Goal: Task Accomplishment & Management: Complete application form

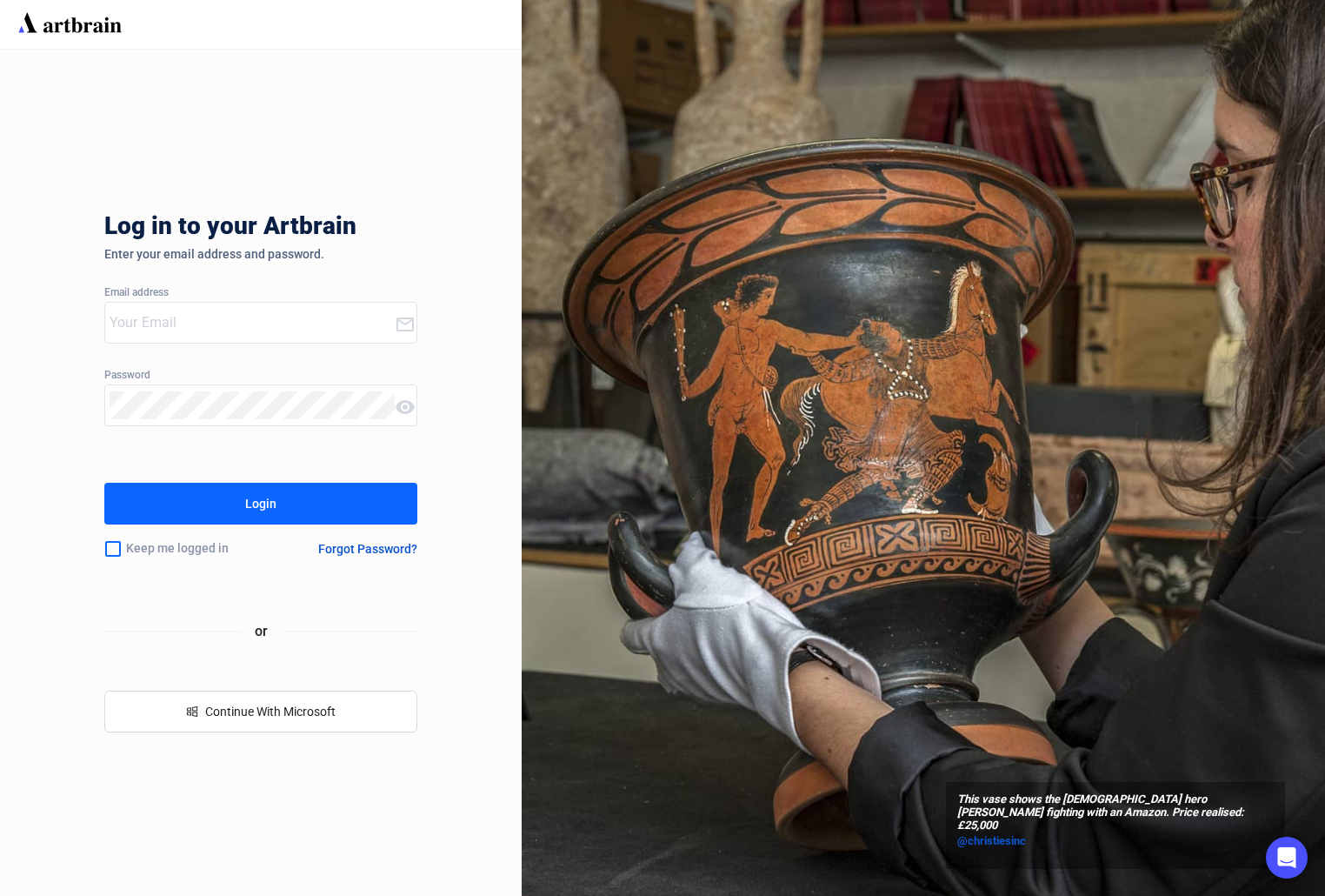
type input "[PERSON_NAME][EMAIL_ADDRESS][DOMAIN_NAME]"
click at [308, 490] on button "Login" at bounding box center [260, 503] width 313 height 41
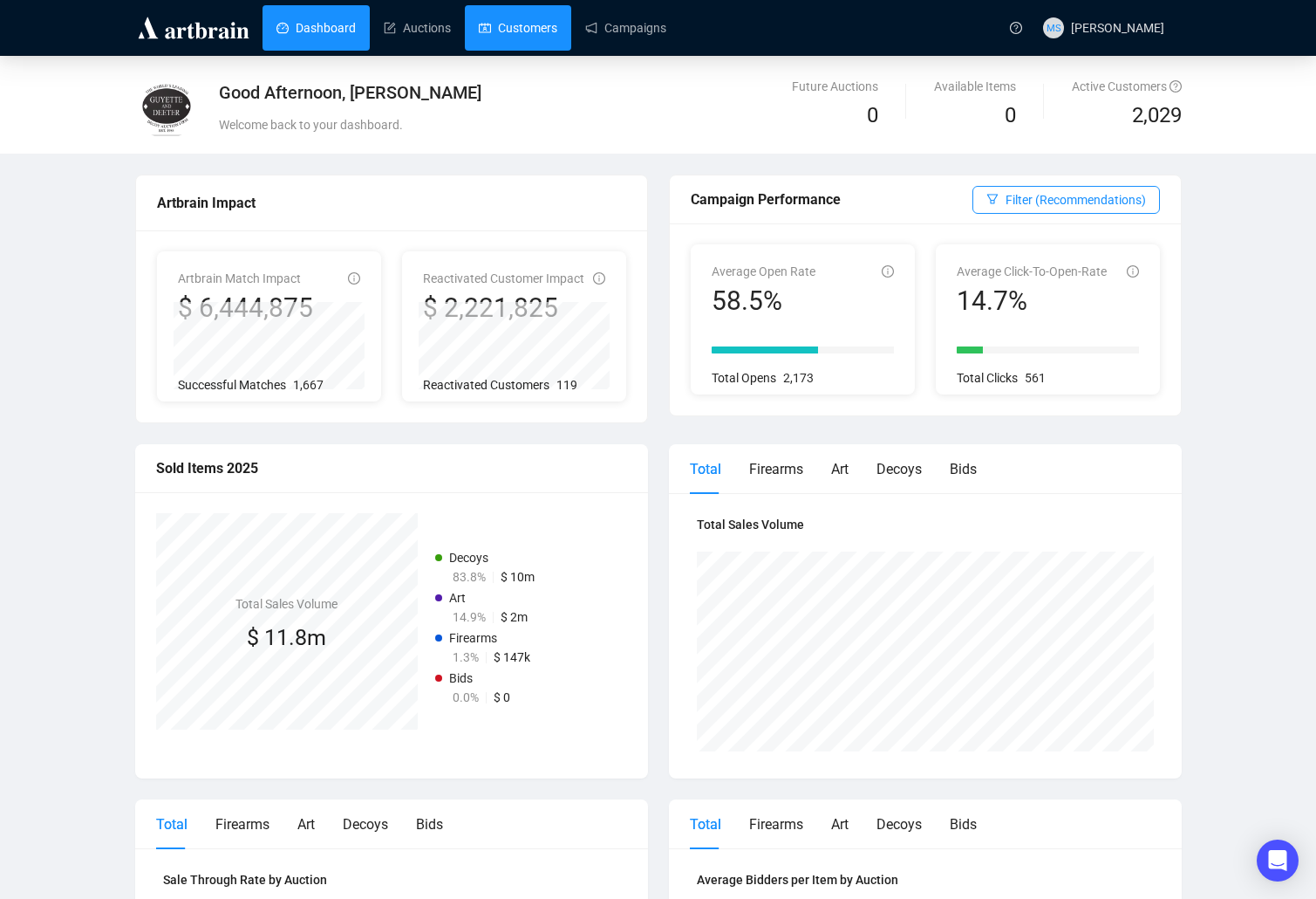
click at [522, 44] on link "Customers" at bounding box center [517, 27] width 78 height 45
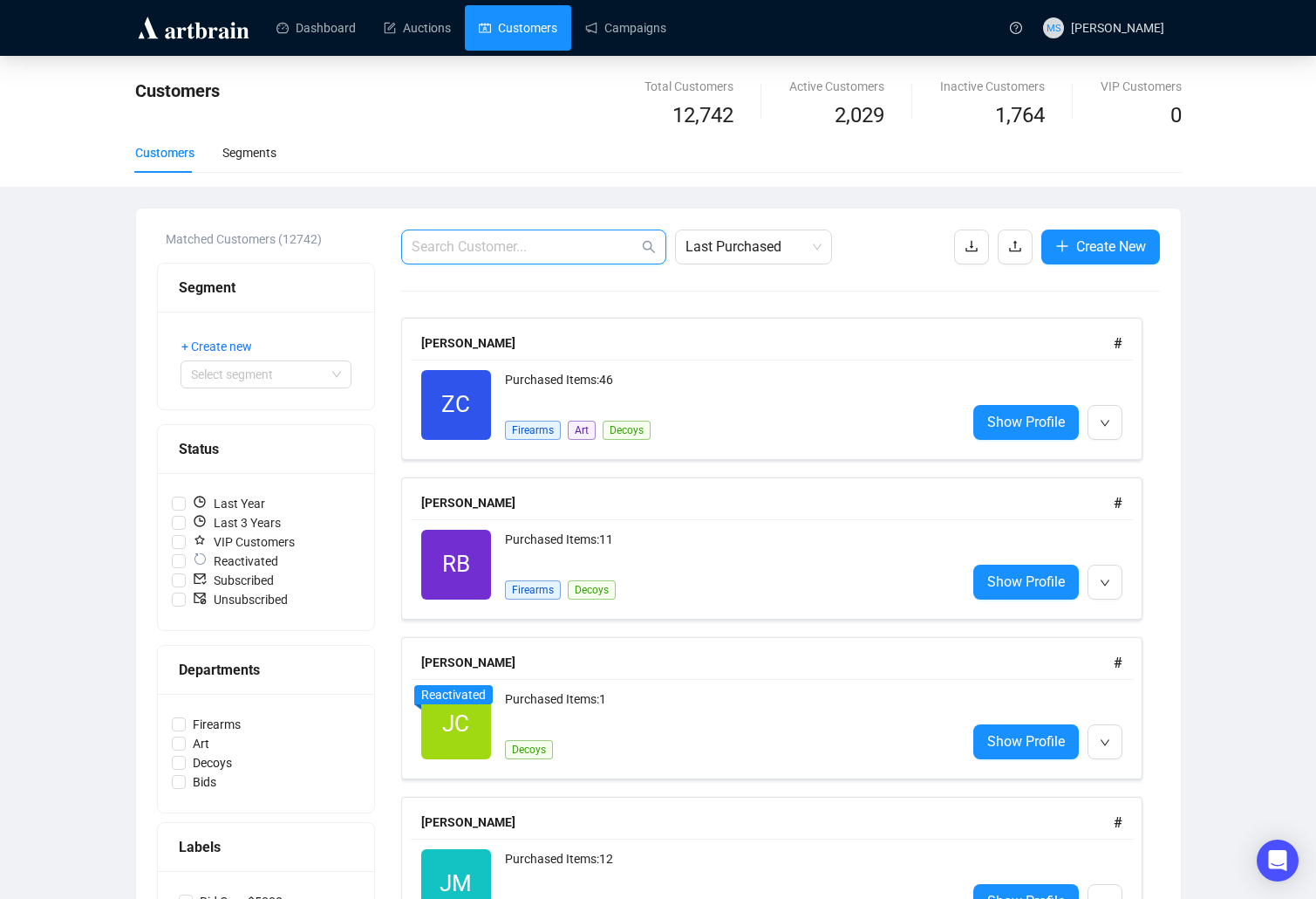
click at [538, 248] on input "text" at bounding box center [525, 247] width 227 height 21
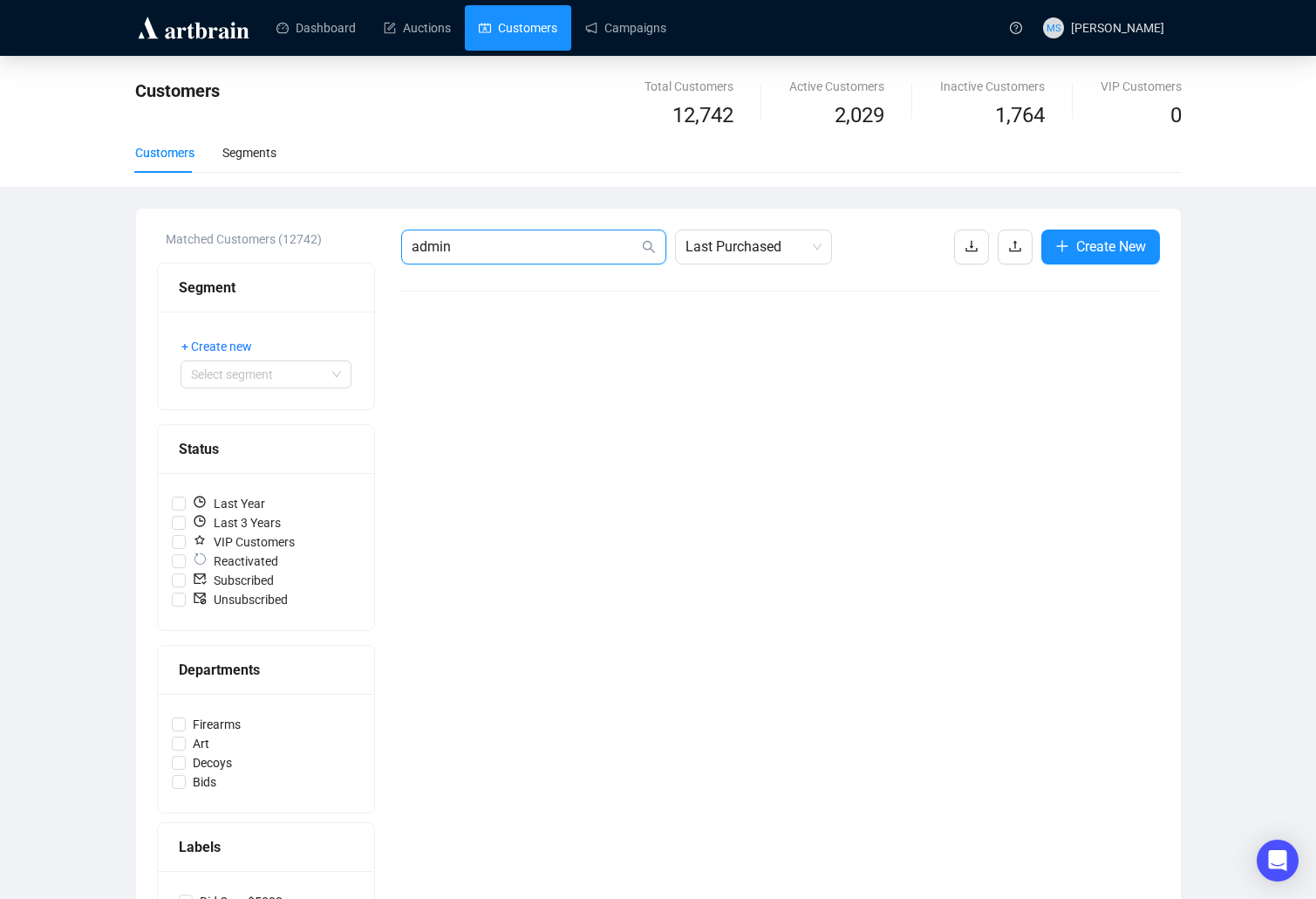
drag, startPoint x: 484, startPoint y: 245, endPoint x: 404, endPoint y: 247, distance: 80.0
click at [404, 247] on span "admin" at bounding box center [533, 246] width 265 height 35
drag, startPoint x: 581, startPoint y: 242, endPoint x: 363, endPoint y: 167, distance: 230.5
click at [368, 199] on div "Customers Total Customers 12,742 Active Customers 2,029 Inactive Customers 1,76…" at bounding box center [658, 522] width 1316 height 932
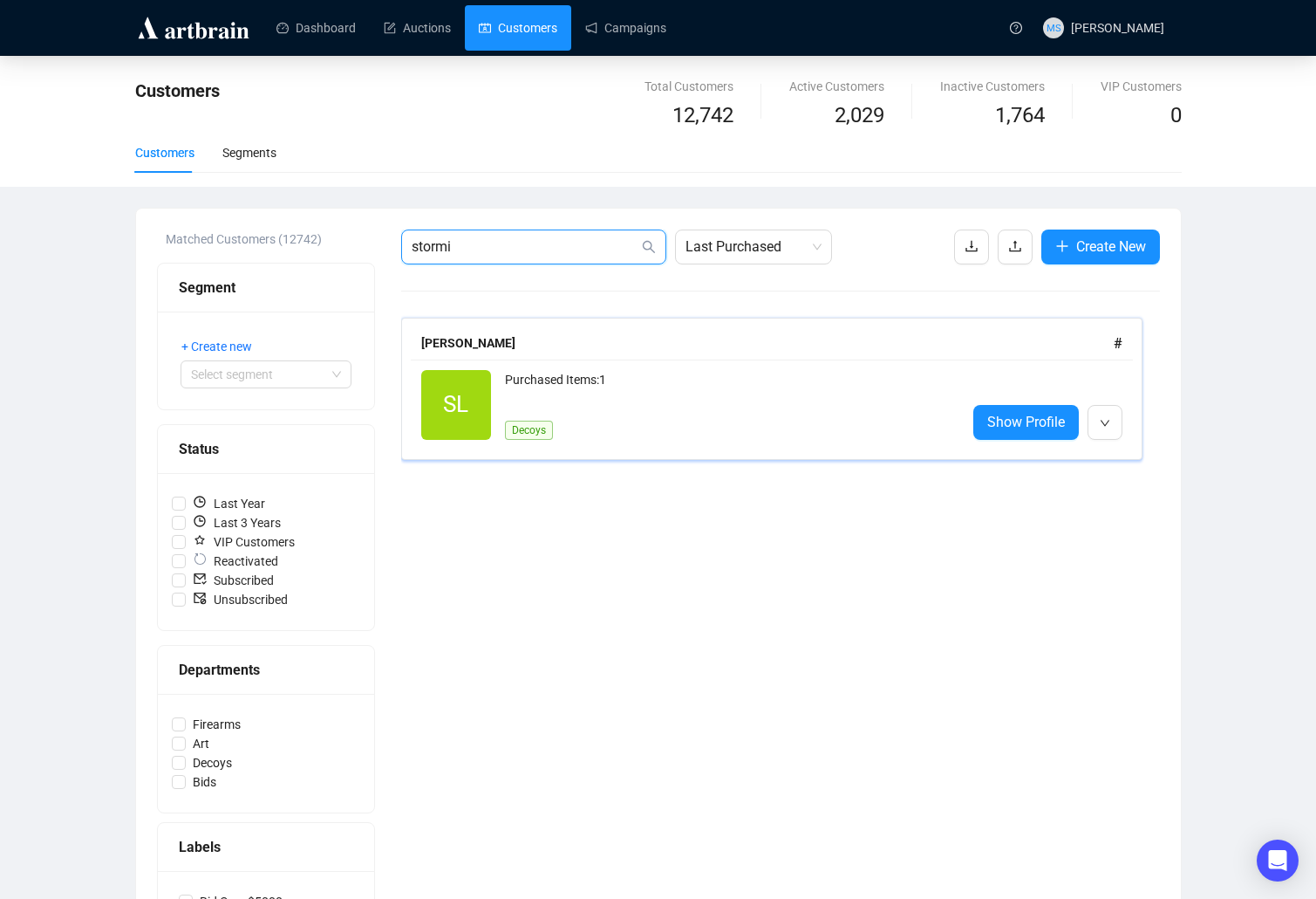
type input "stormi"
click at [760, 390] on div "Purchased Items: 1" at bounding box center [729, 388] width 447 height 35
click at [1059, 238] on span "button" at bounding box center [1062, 246] width 14 height 22
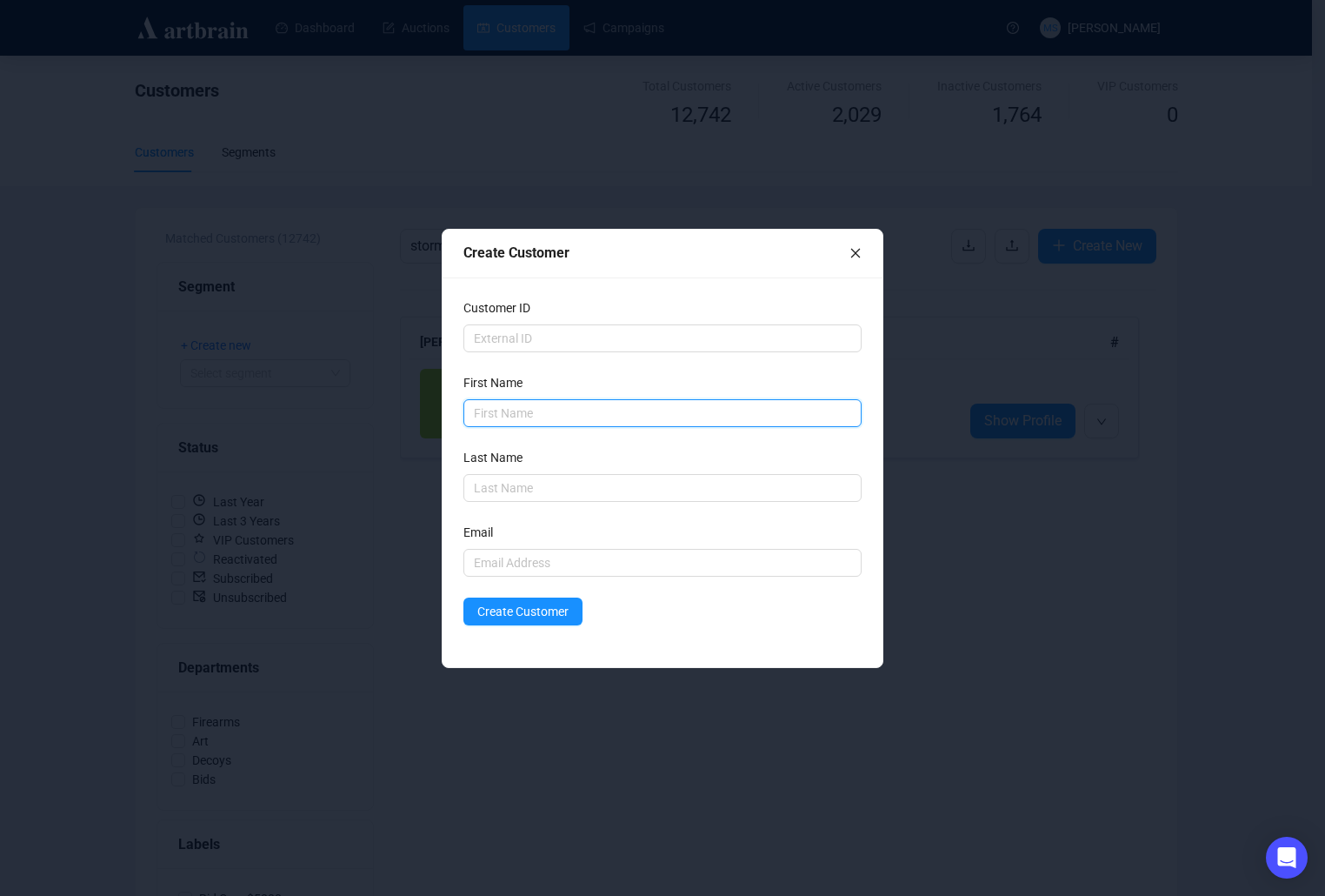
click at [622, 407] on input "text" at bounding box center [662, 412] width 398 height 28
type input "Stormi"
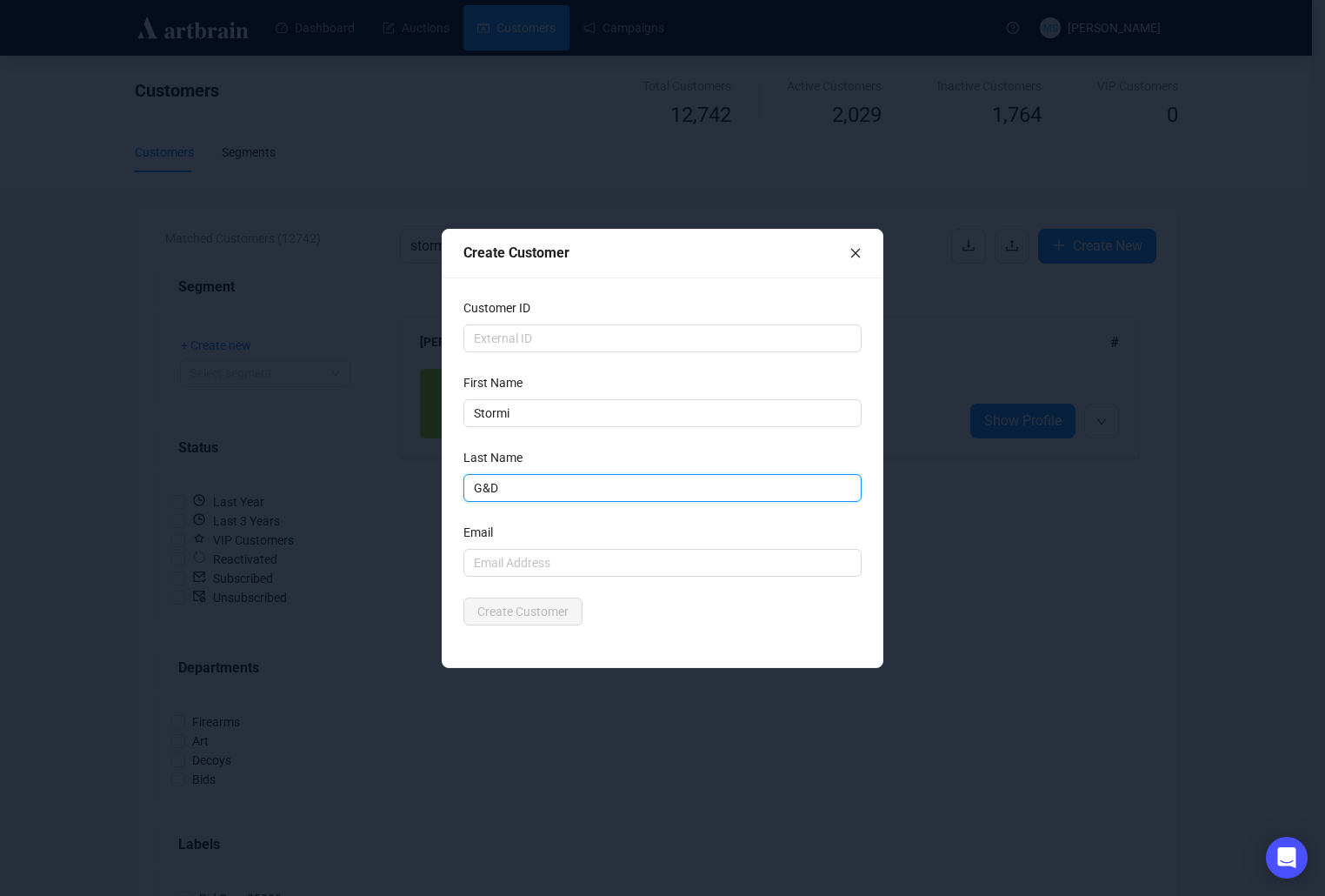
type input "G&D"
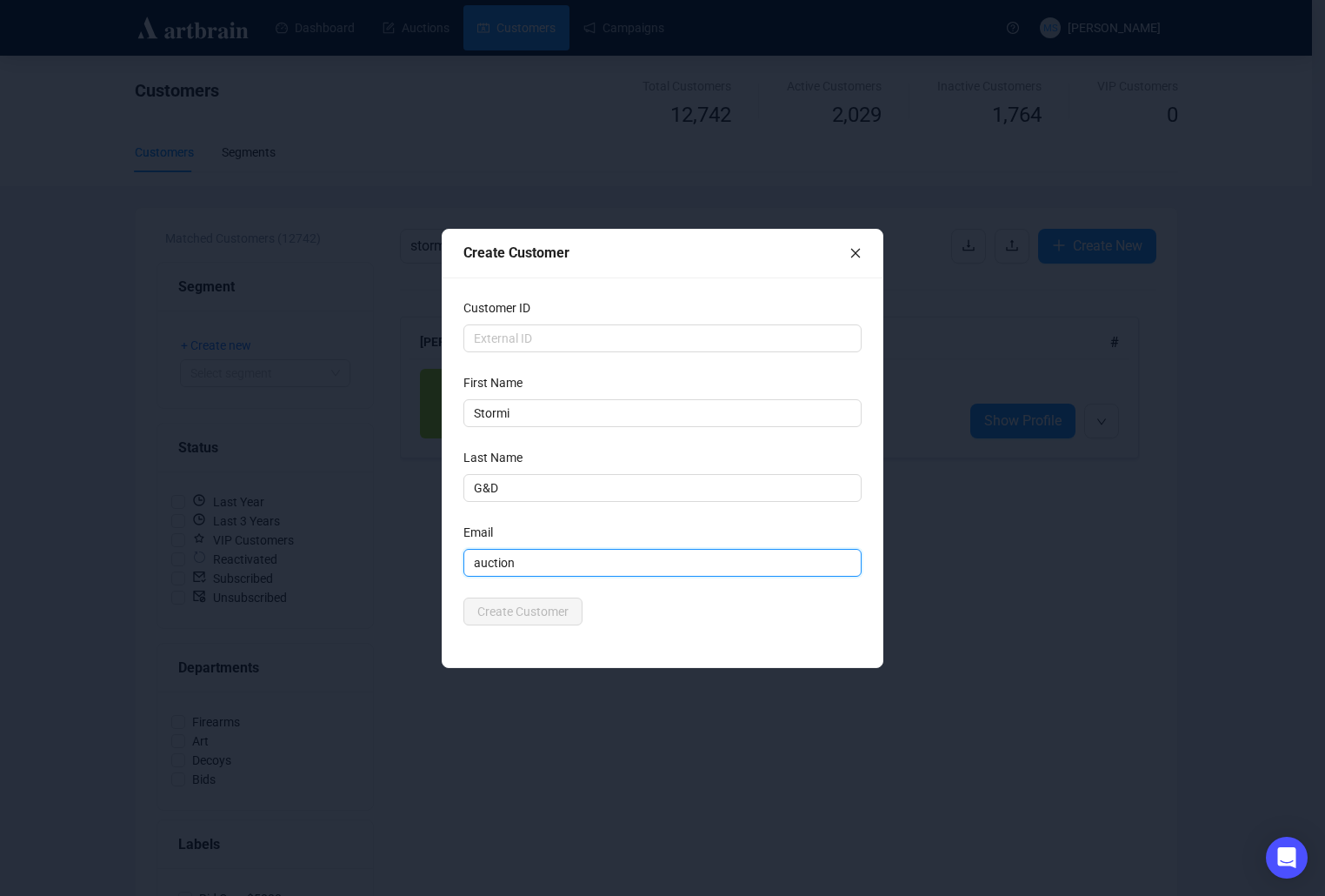
type input "[EMAIL_ADDRESS][DOMAIN_NAME]"
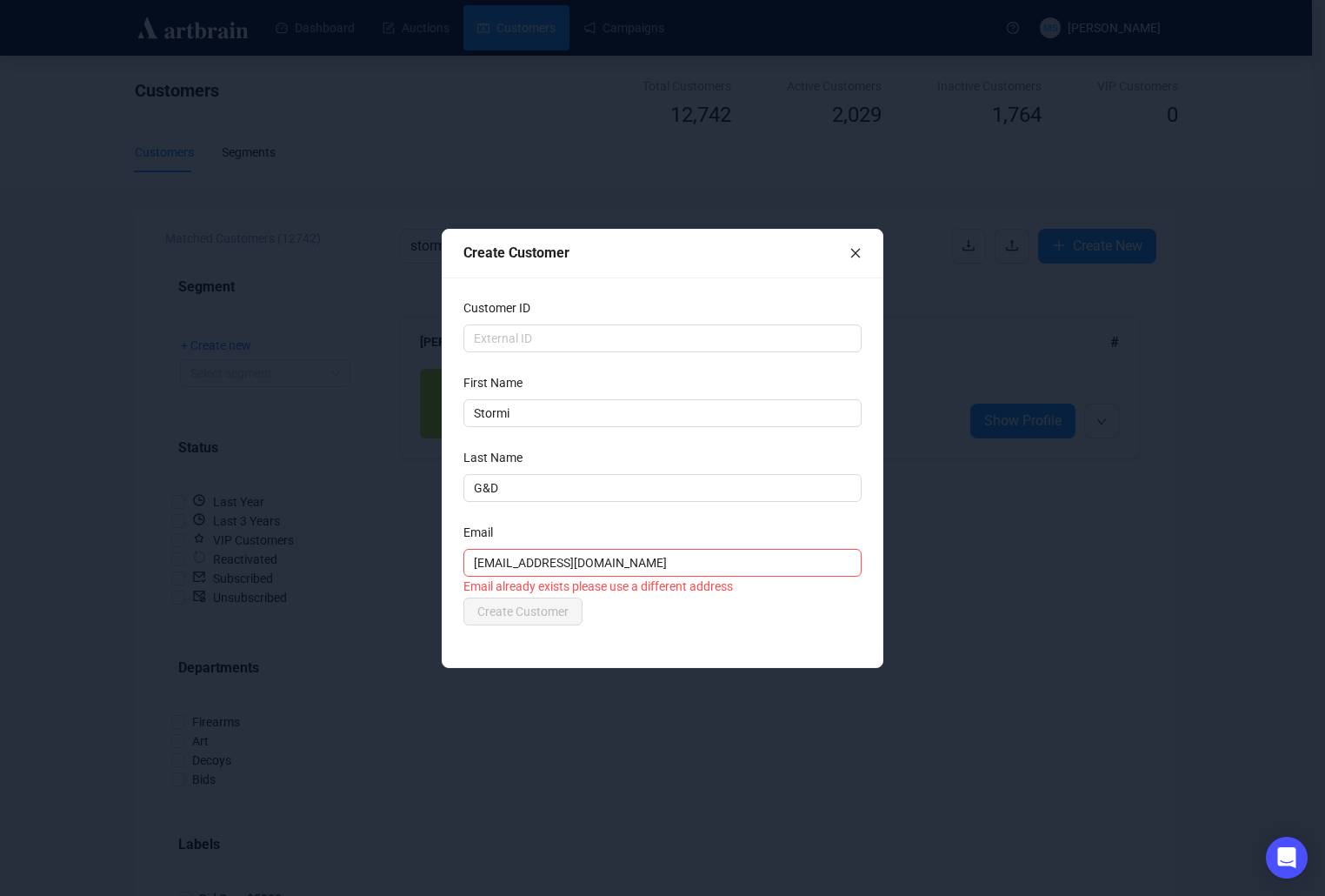
click at [668, 631] on div "Customer ID First Name [PERSON_NAME] Last Name G&D Email [EMAIL_ADDRESS][DOMAIN…" at bounding box center [662, 472] width 440 height 389
drag, startPoint x: 575, startPoint y: 406, endPoint x: 381, endPoint y: 413, distance: 194.1
click at [381, 413] on div "Create Customer Customer ID First Name [PERSON_NAME] Last Name G&D Email [EMAIL…" at bounding box center [662, 448] width 1325 height 896
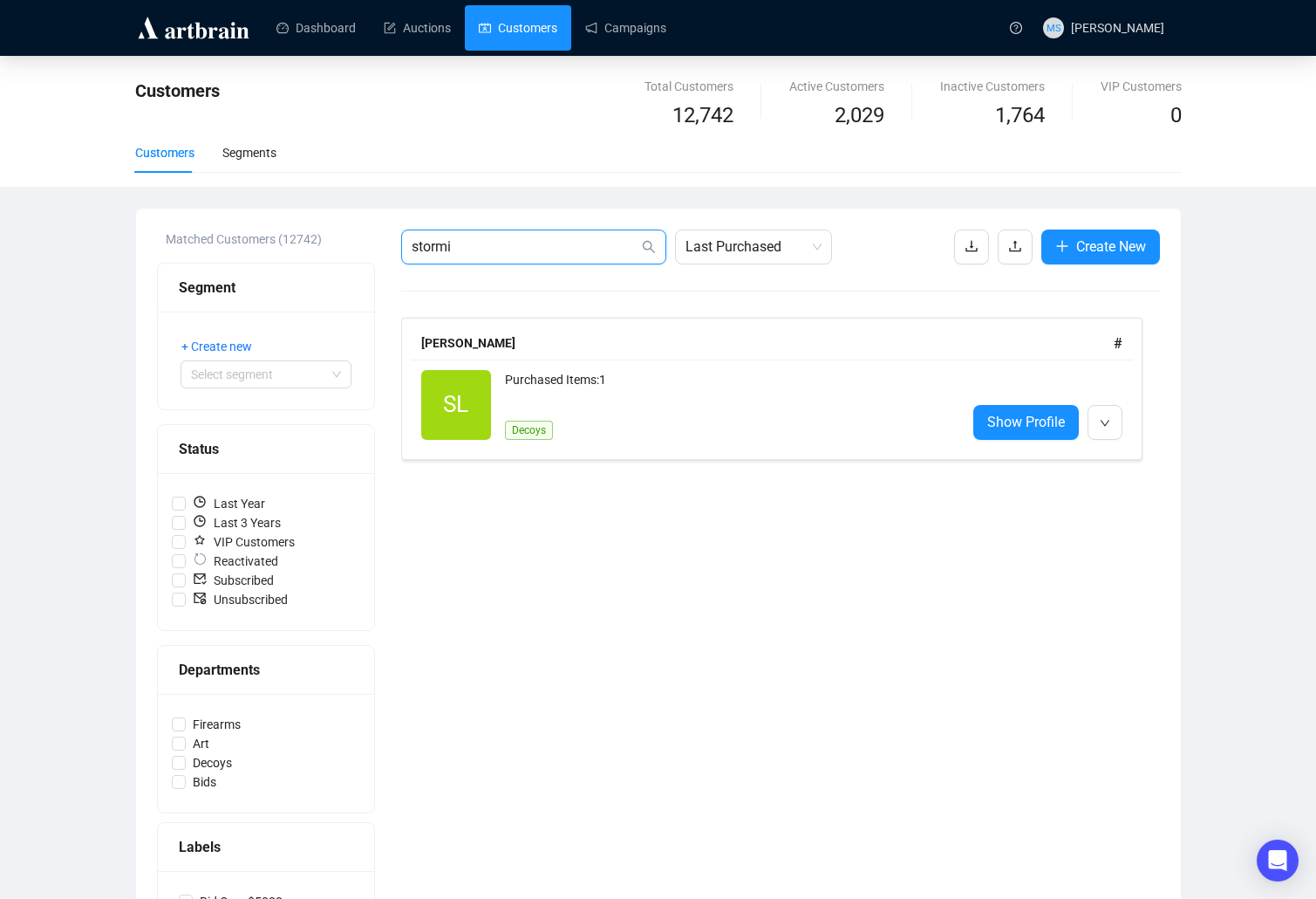
drag, startPoint x: 546, startPoint y: 244, endPoint x: 200, endPoint y: 260, distance: 346.4
click at [200, 260] on div "Matched Customers (12742) Segment + Create new Select segment Status Last Year …" at bounding box center [658, 597] width 1003 height 737
type input "[EMAIL_ADDRESS][DOMAIN_NAME]"
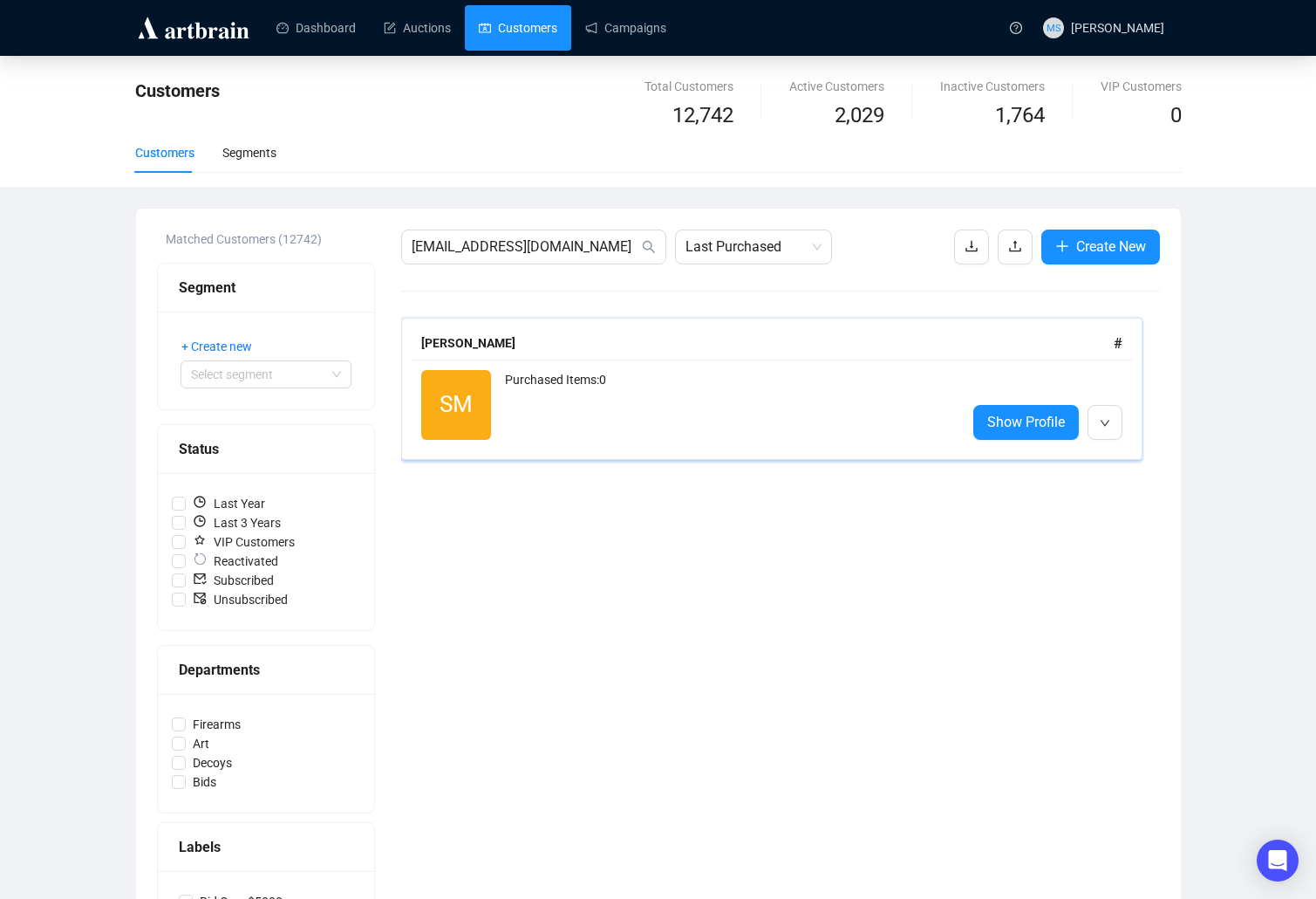
click at [785, 415] on div "Purchased Items: 0" at bounding box center [729, 405] width 447 height 70
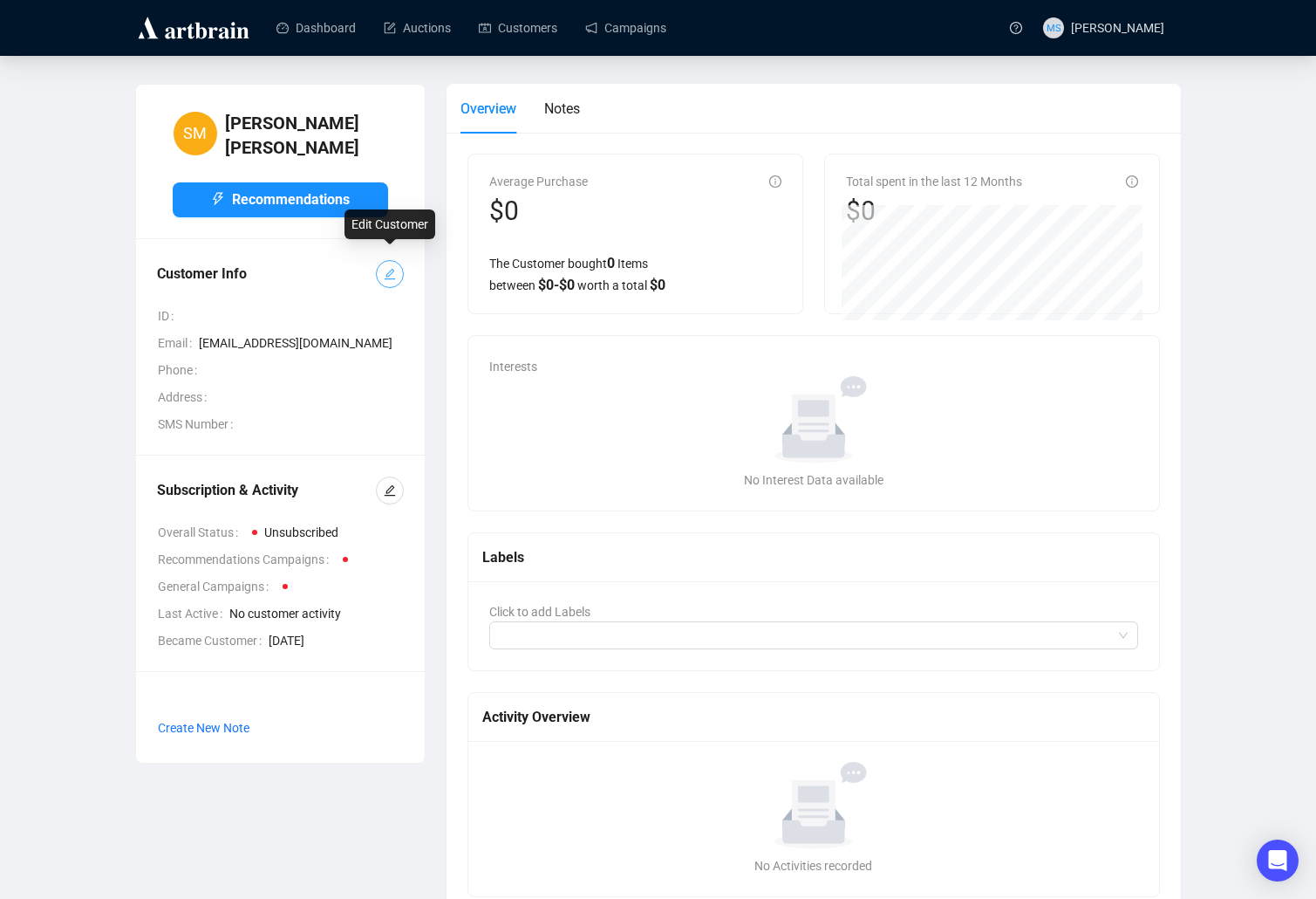
click at [389, 269] on icon "edit" at bounding box center [389, 275] width 12 height 12
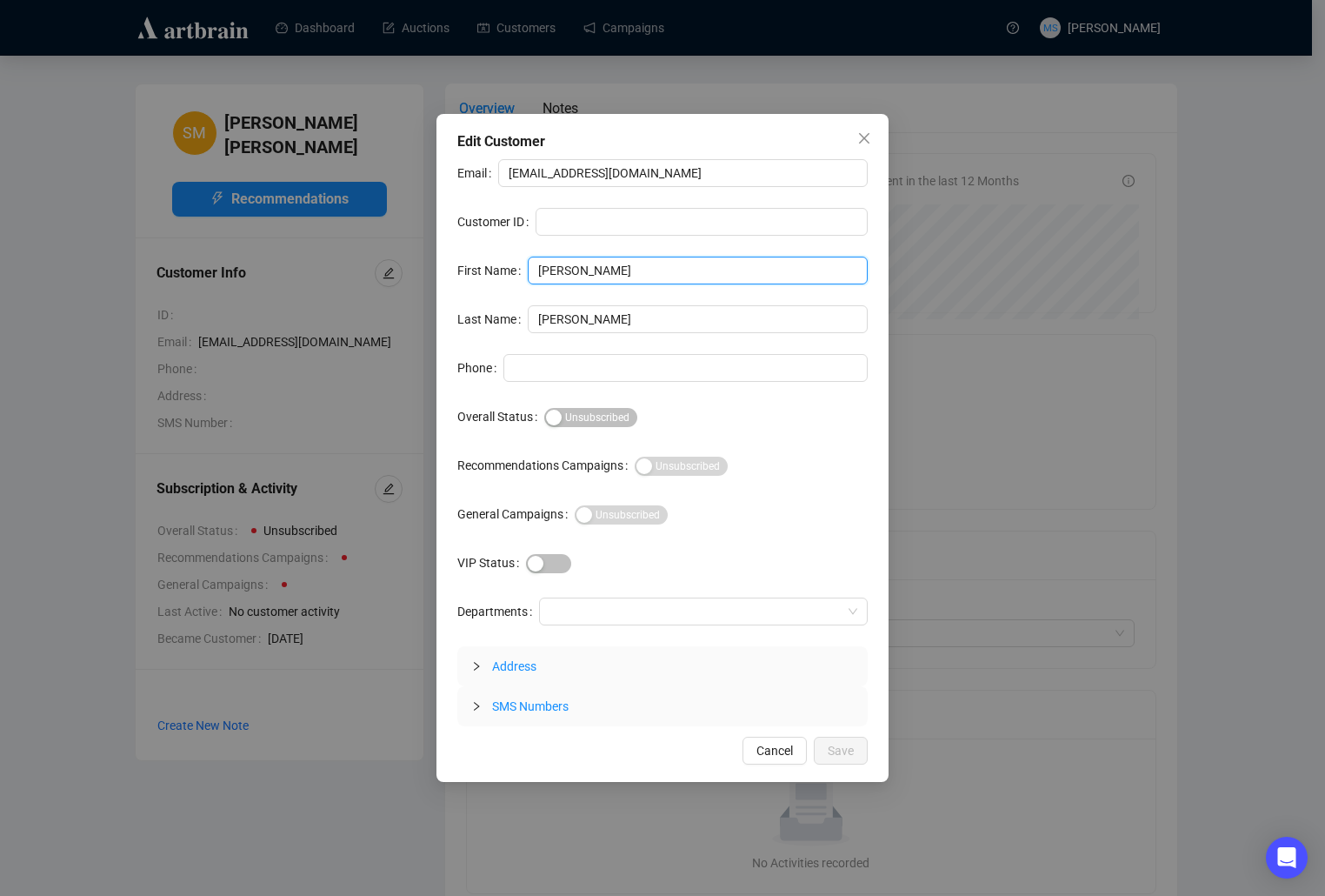
drag, startPoint x: 624, startPoint y: 264, endPoint x: 422, endPoint y: 271, distance: 202.1
click at [422, 271] on div "Edit Customer Email [EMAIL_ADDRESS][DOMAIN_NAME] Customer ID First Name [PERSON…" at bounding box center [662, 448] width 1325 height 896
type input "Stormi"
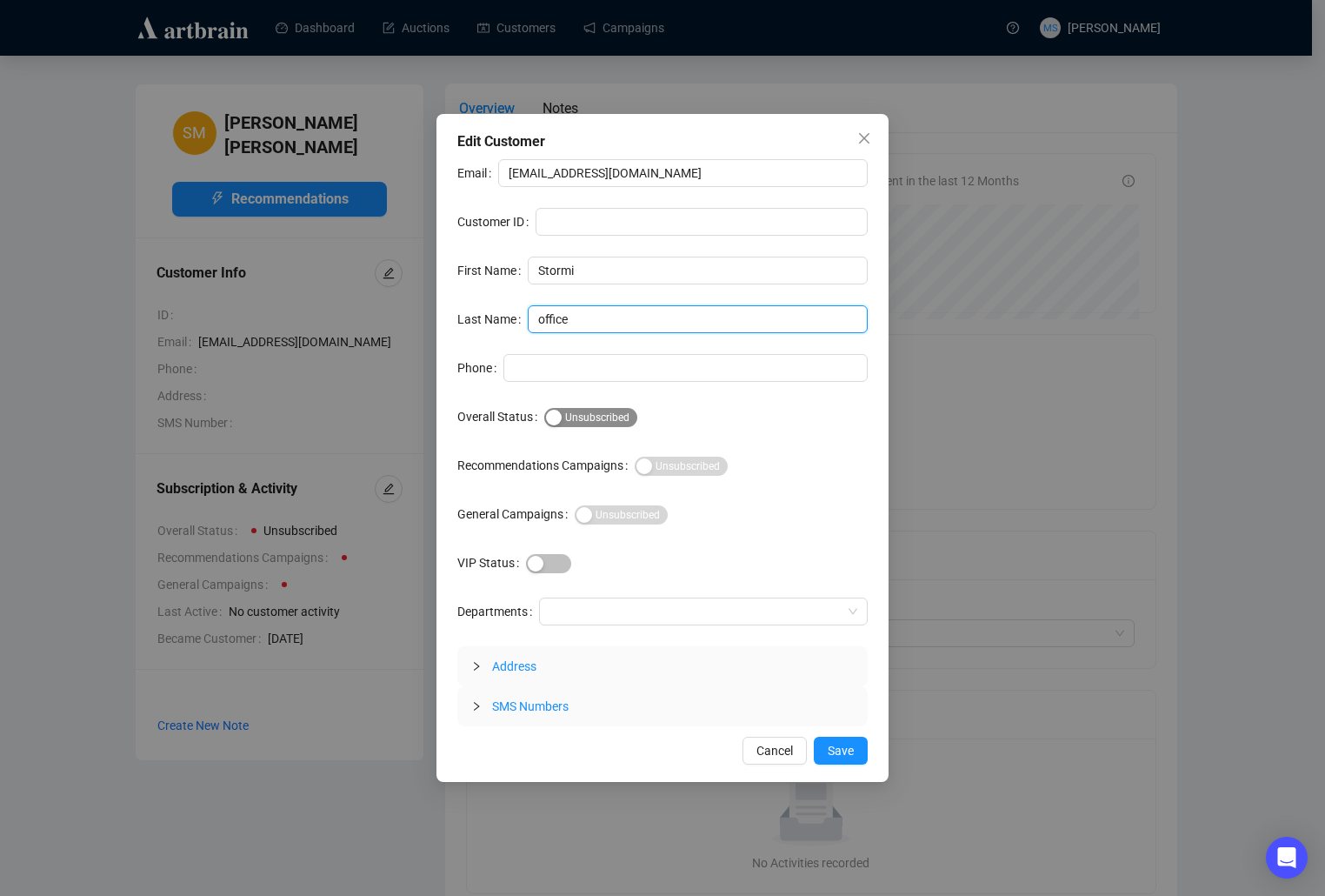
type input "office"
click at [553, 414] on div "button" at bounding box center [554, 417] width 15 height 15
click at [838, 745] on span "Save" at bounding box center [840, 751] width 26 height 19
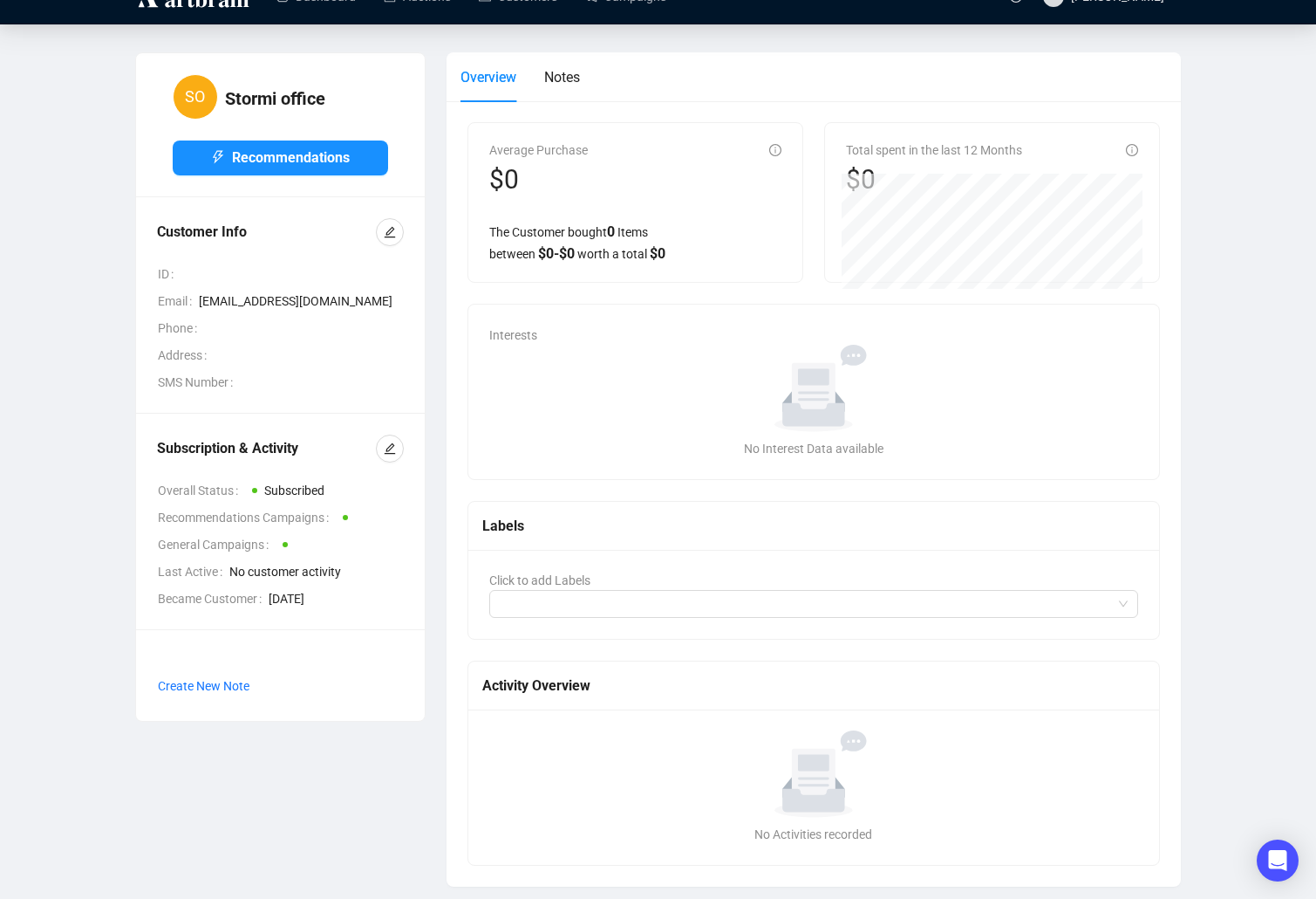
scroll to position [47, 0]
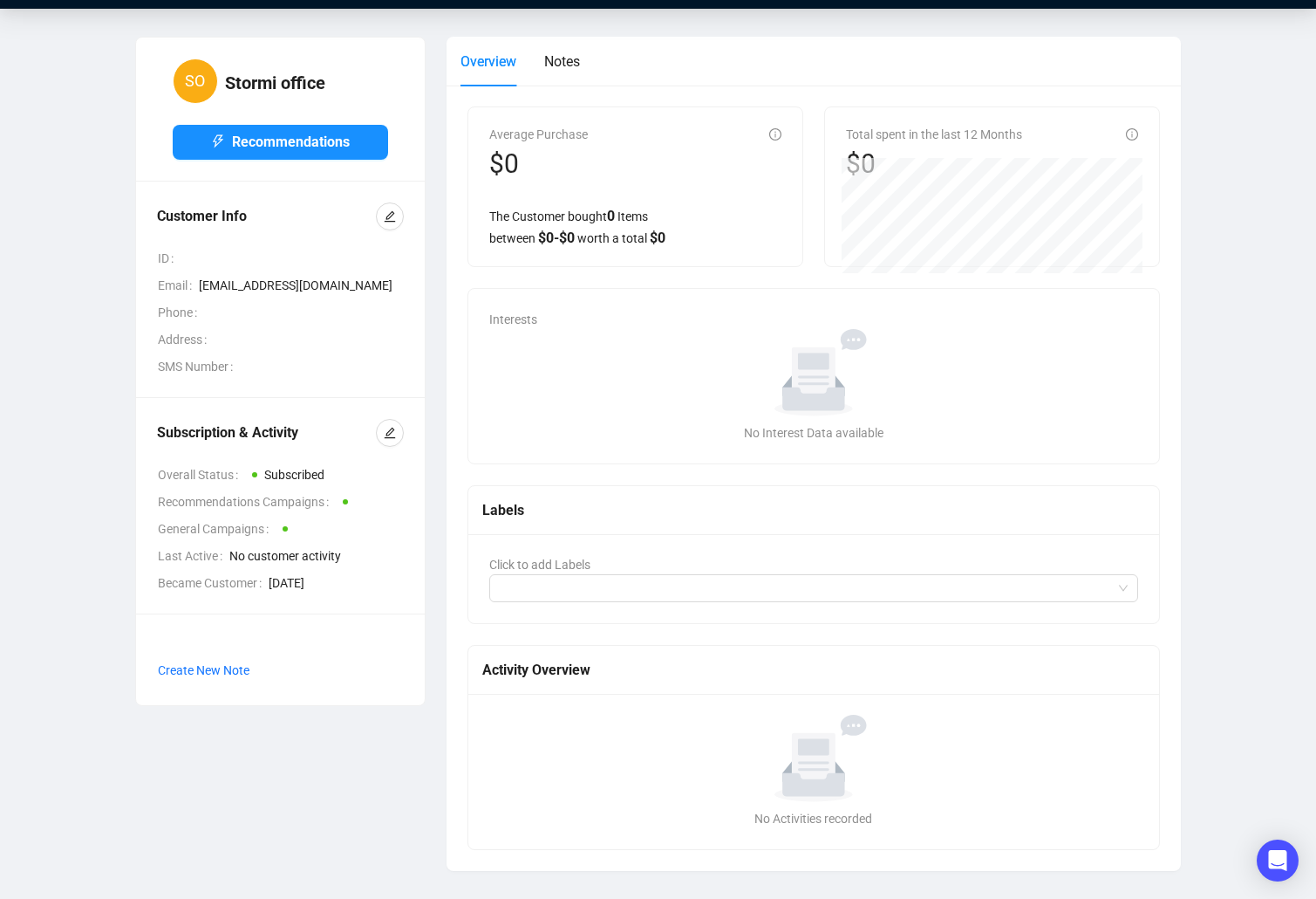
click at [277, 547] on span "No customer activity" at bounding box center [316, 556] width 174 height 19
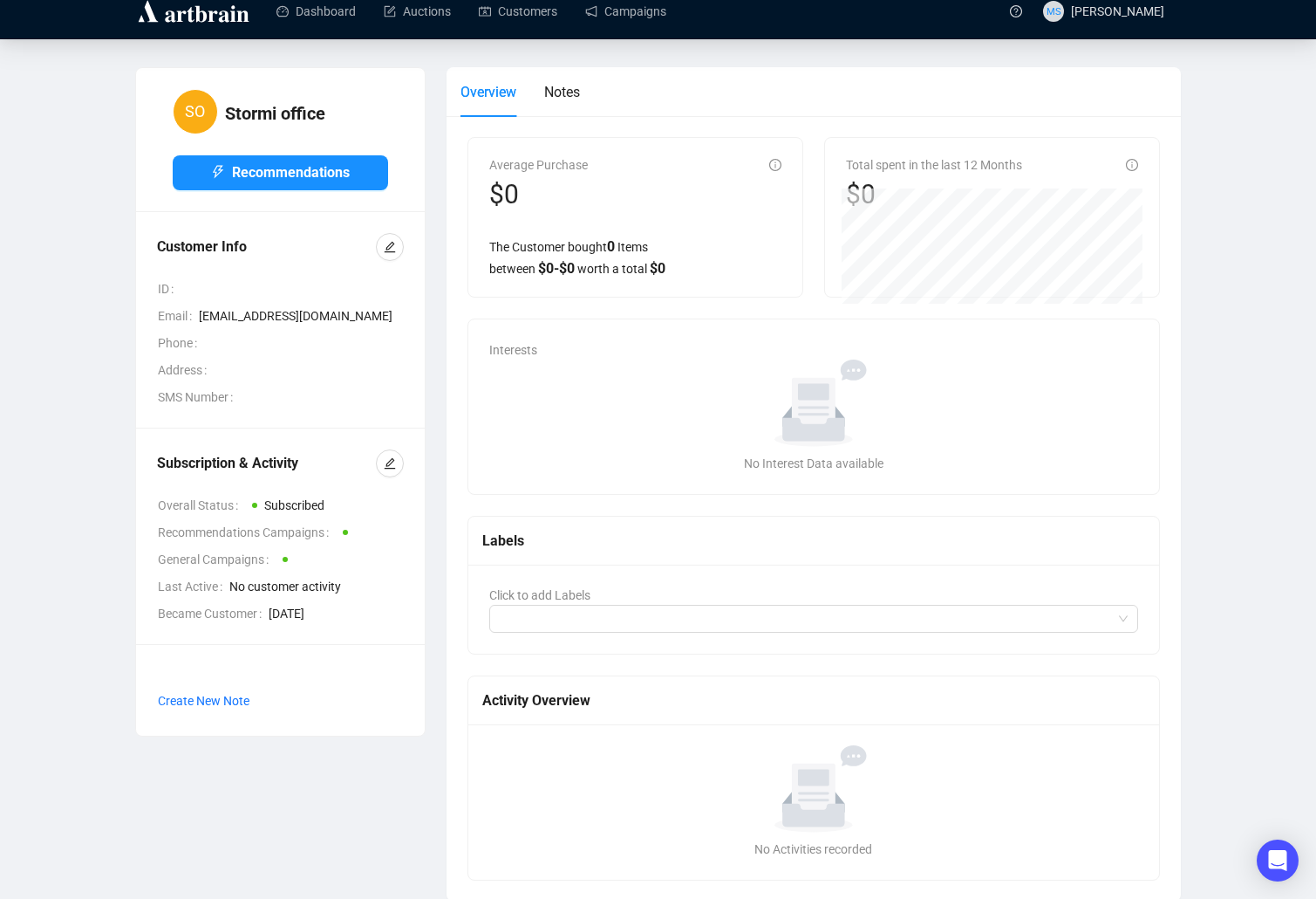
scroll to position [0, 0]
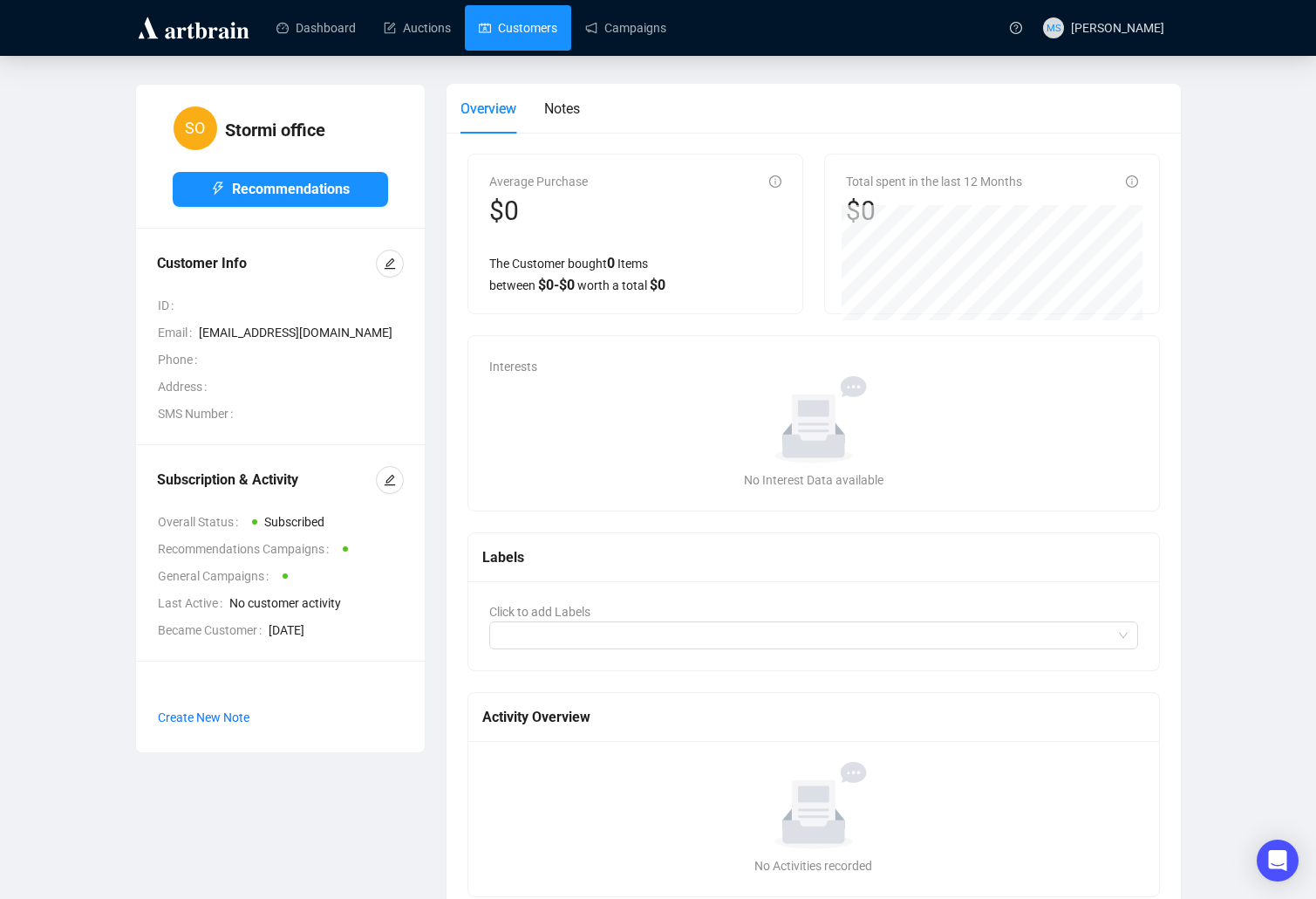
click at [497, 48] on link "Customers" at bounding box center [517, 27] width 78 height 45
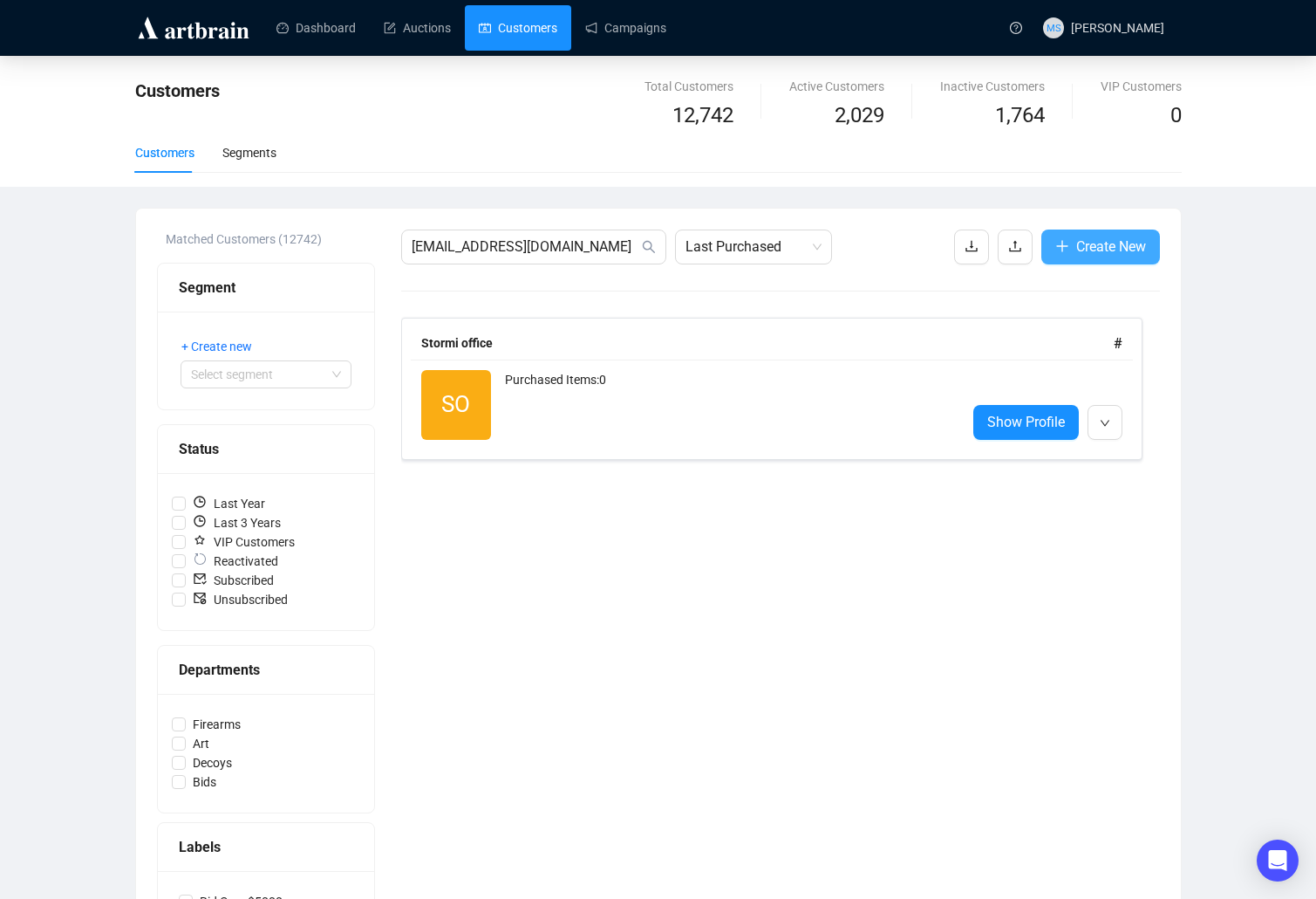
click at [1072, 246] on button "Create New" at bounding box center [1101, 246] width 119 height 35
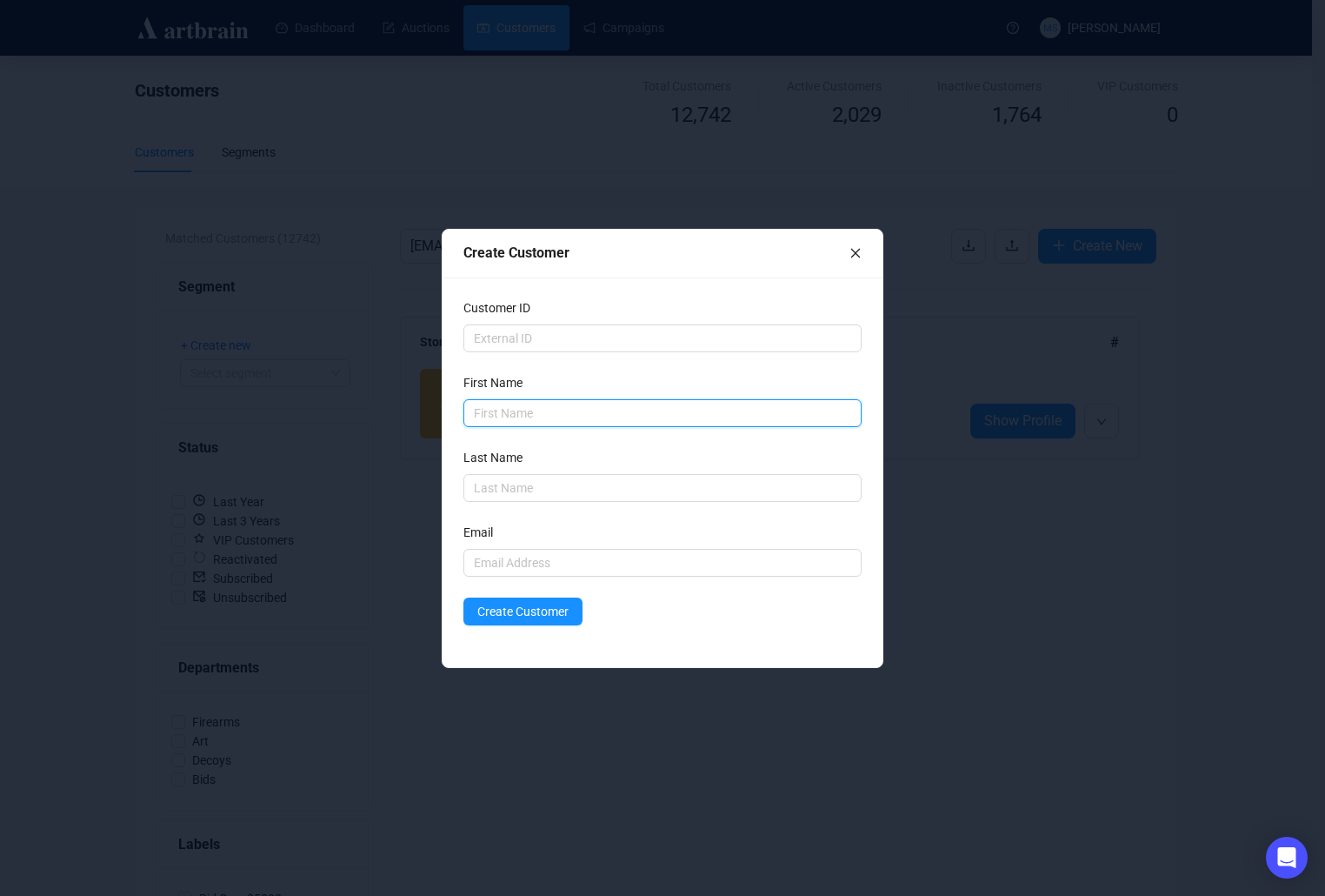
click at [544, 403] on input "text" at bounding box center [662, 412] width 398 height 28
type input "Baylee"
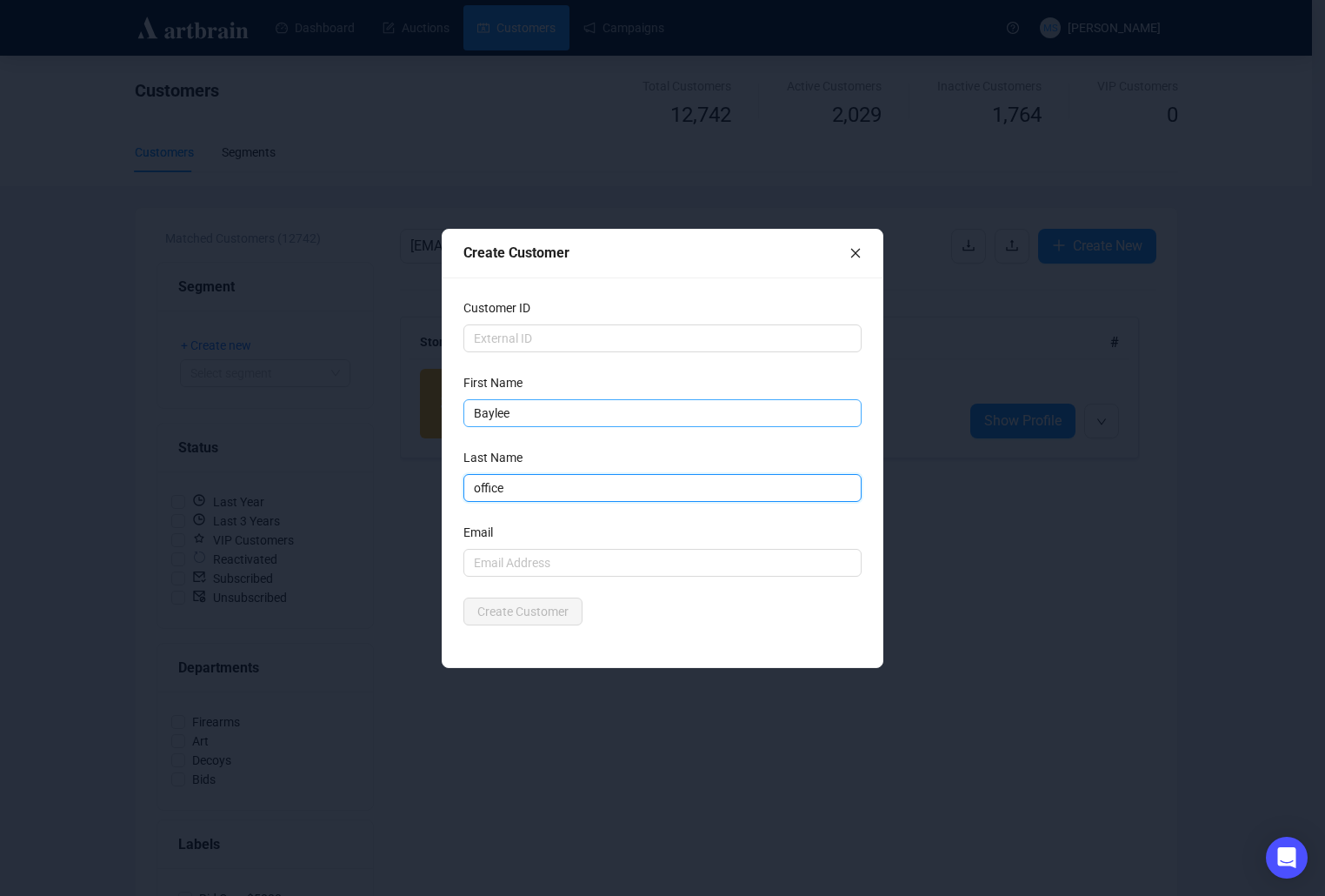
type input "office"
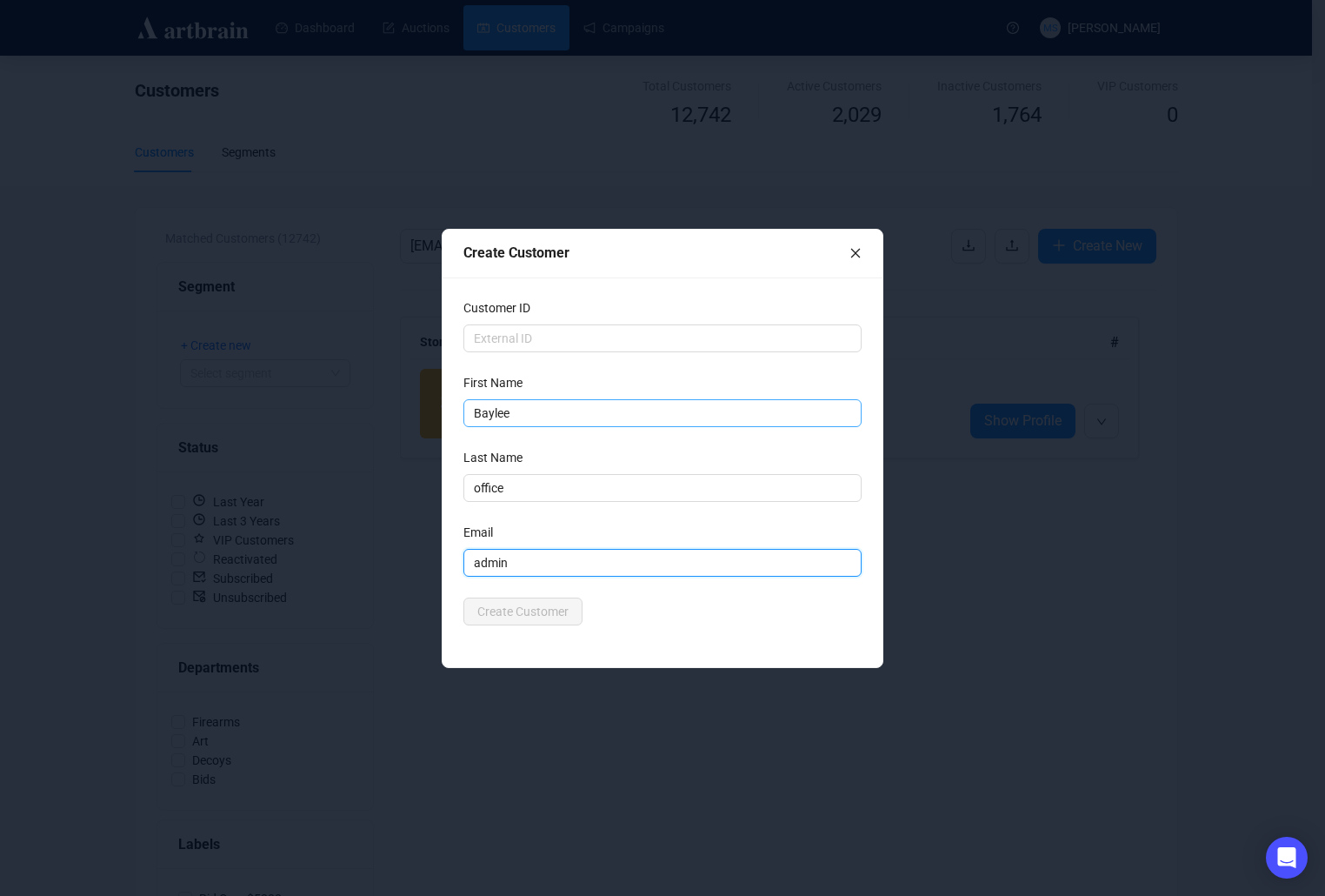
type input "[EMAIL_ADDRESS][DOMAIN_NAME]"
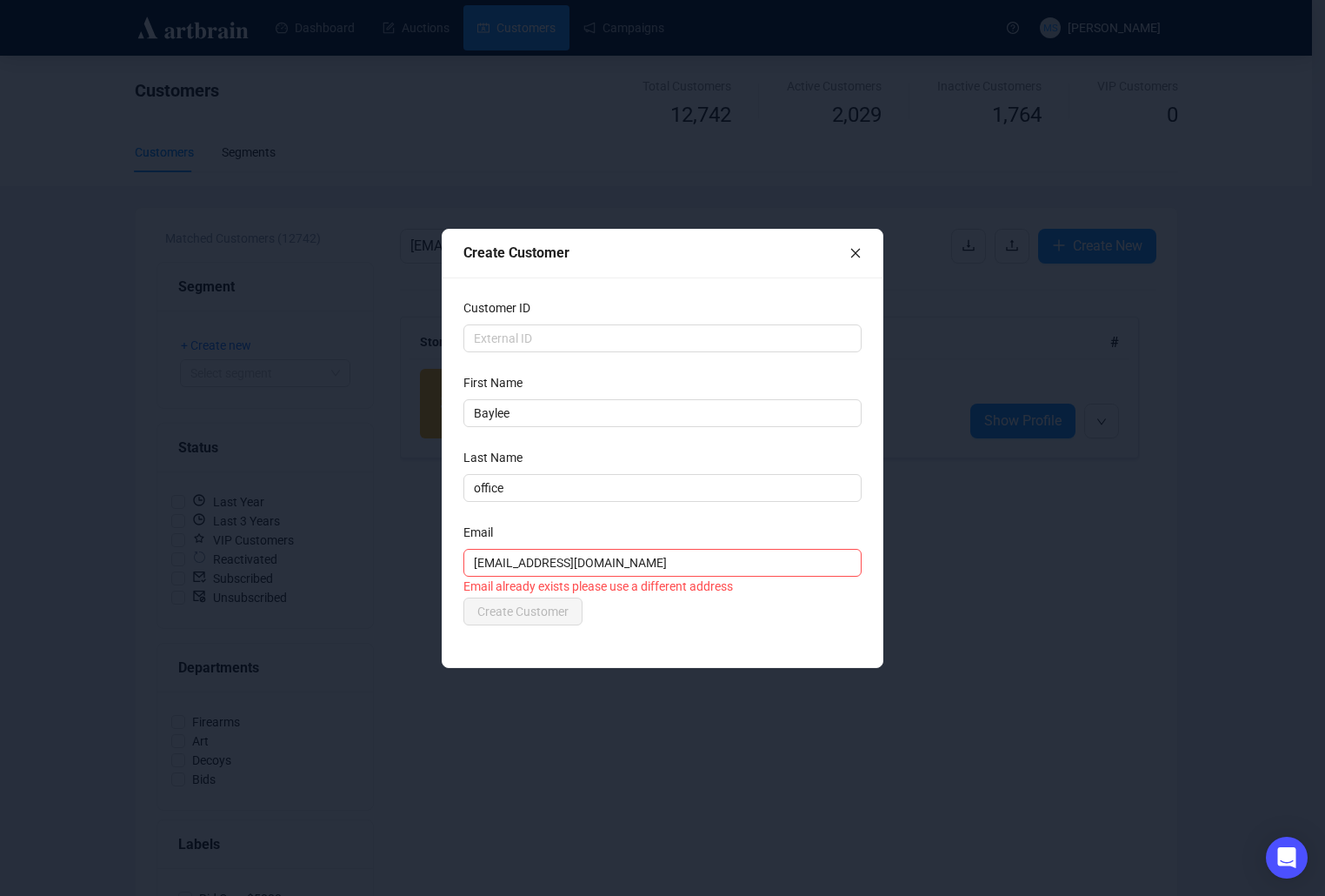
click at [856, 256] on icon "close" at bounding box center [856, 252] width 13 height 13
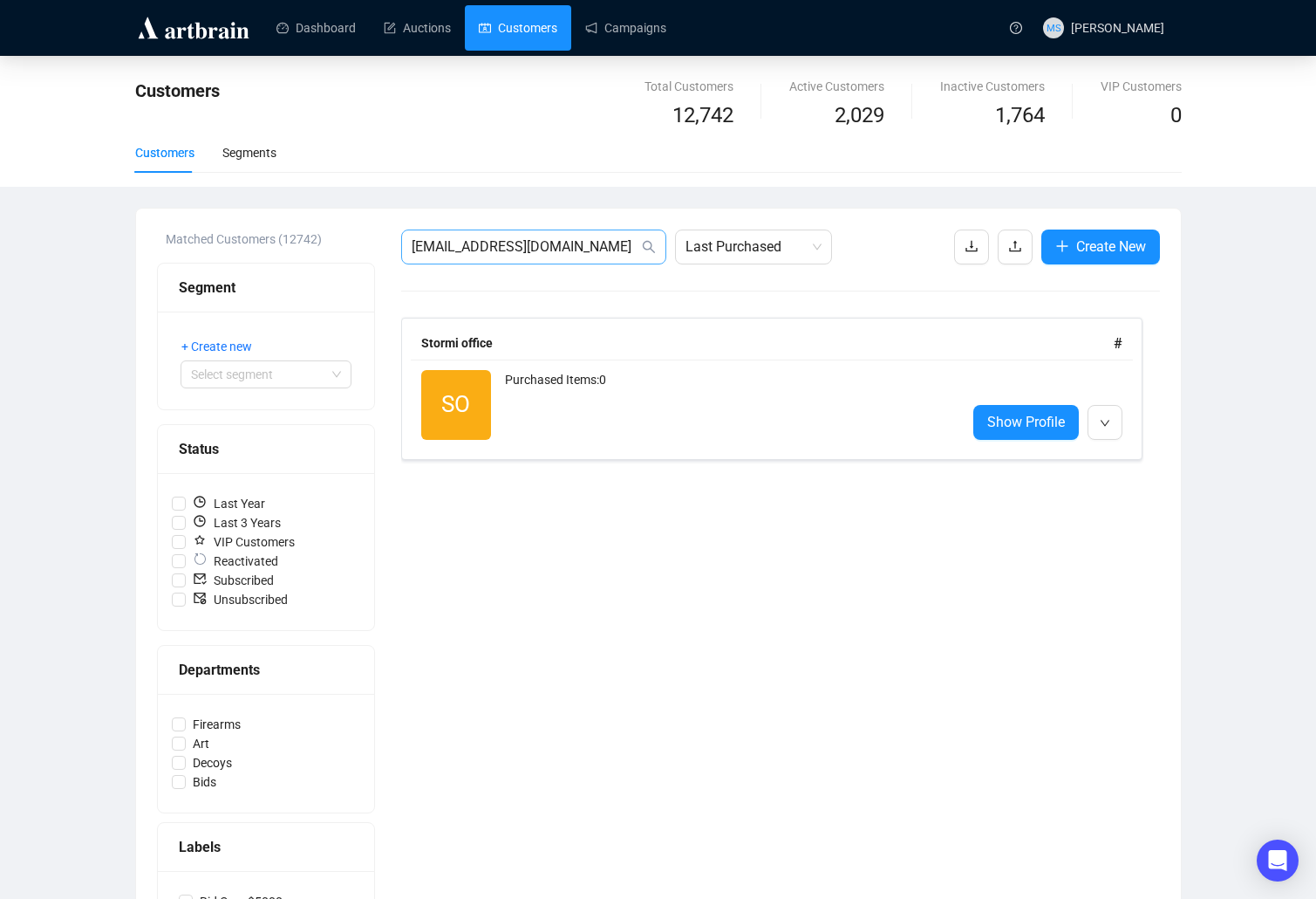
click at [648, 250] on icon "search" at bounding box center [648, 246] width 14 height 14
drag, startPoint x: 619, startPoint y: 249, endPoint x: 190, endPoint y: 232, distance: 429.3
click at [190, 232] on div "Matched Customers (12742) Segment + Create new Select segment Status Last Year …" at bounding box center [658, 597] width 1003 height 737
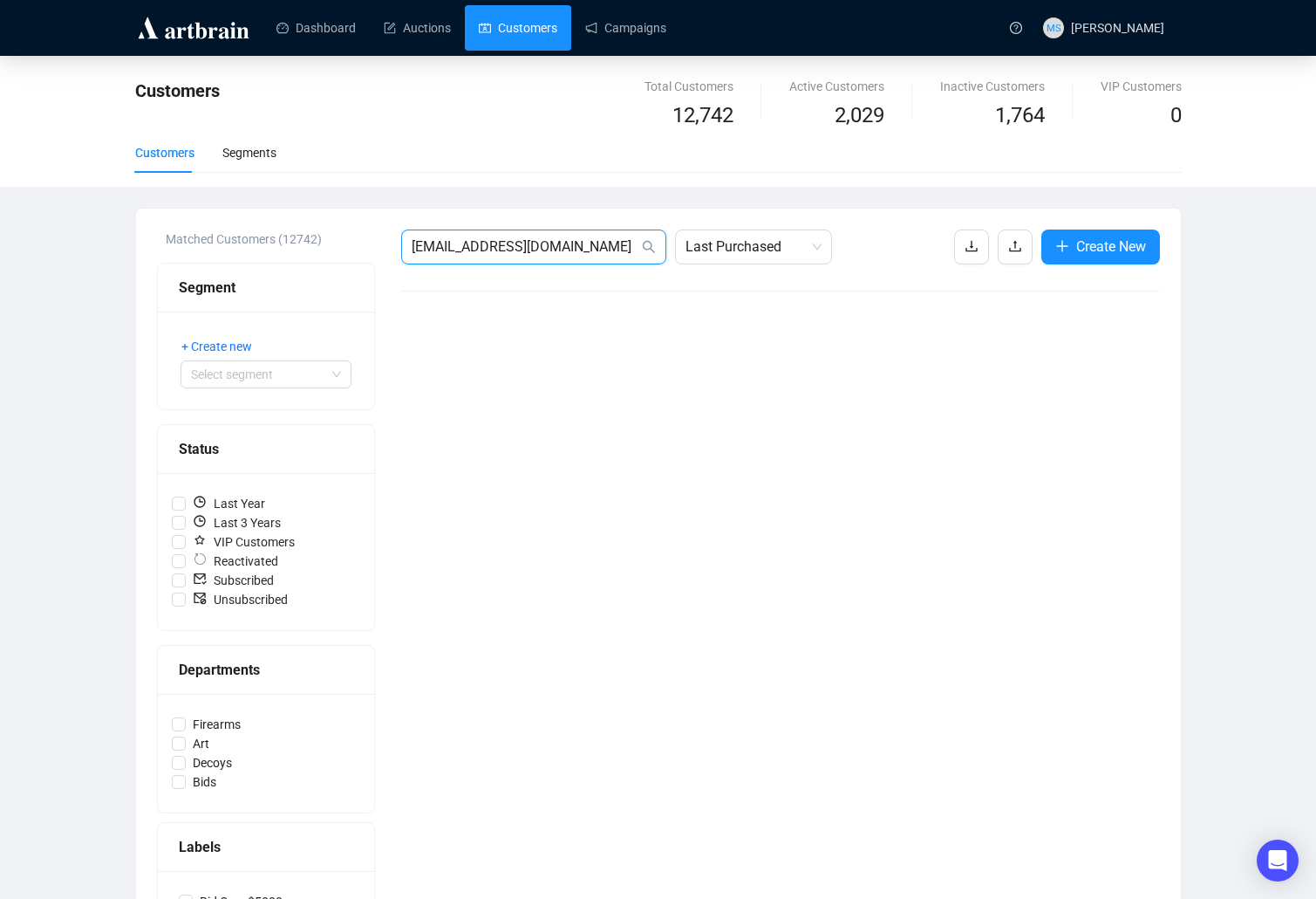
drag, startPoint x: 603, startPoint y: 247, endPoint x: 384, endPoint y: 255, distance: 219.1
click at [384, 257] on div "Matched Customers (12742) Segment + Create new Select segment Status Last Year …" at bounding box center [658, 597] width 1003 height 737
type input "[EMAIL_ADDRESS][DOMAIN_NAME]"
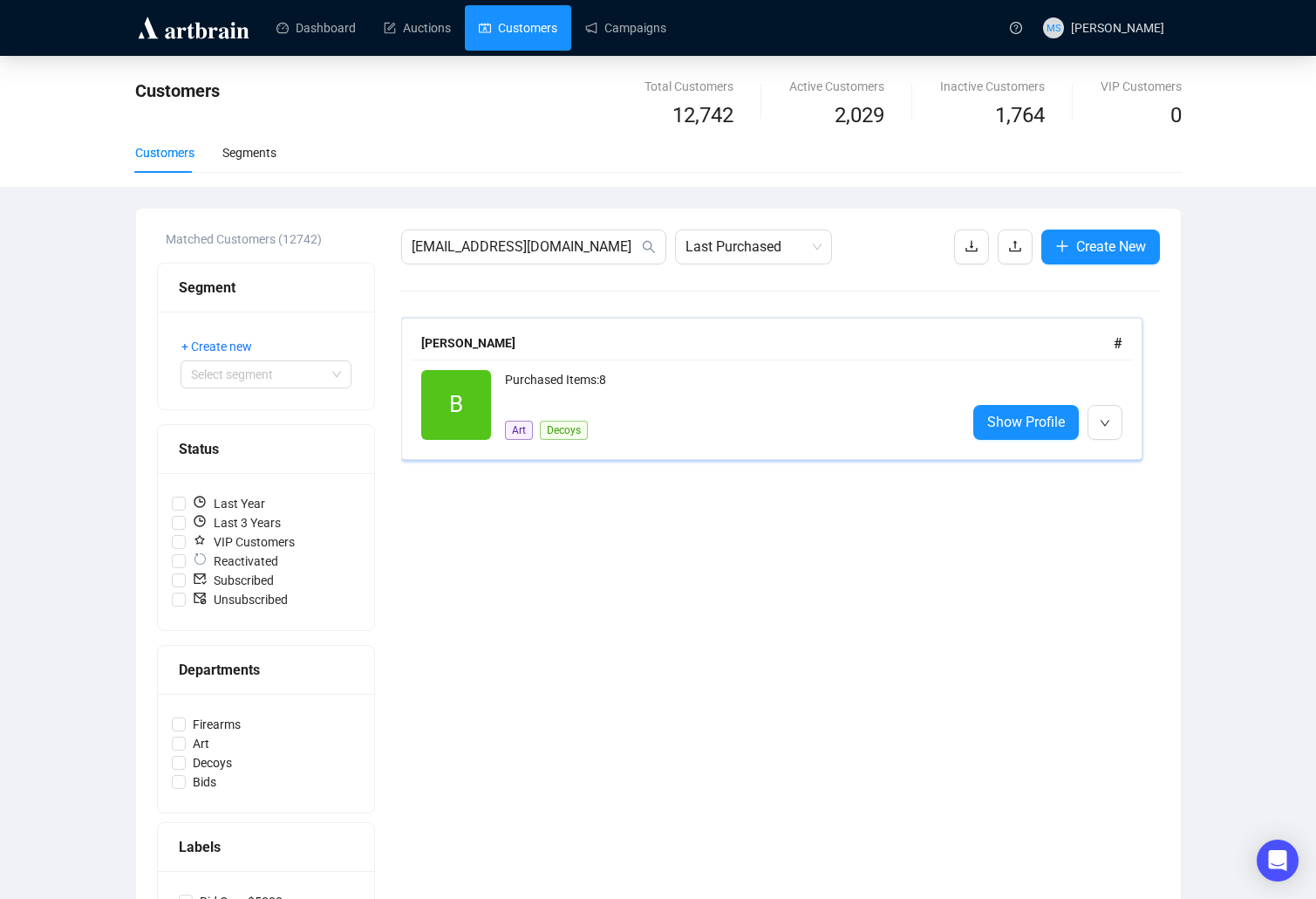
click at [707, 372] on div "Purchased Items: 8" at bounding box center [729, 388] width 447 height 35
click at [1107, 425] on icon "down" at bounding box center [1104, 422] width 11 height 11
click at [1149, 488] on span "Delete" at bounding box center [1138, 488] width 33 height 14
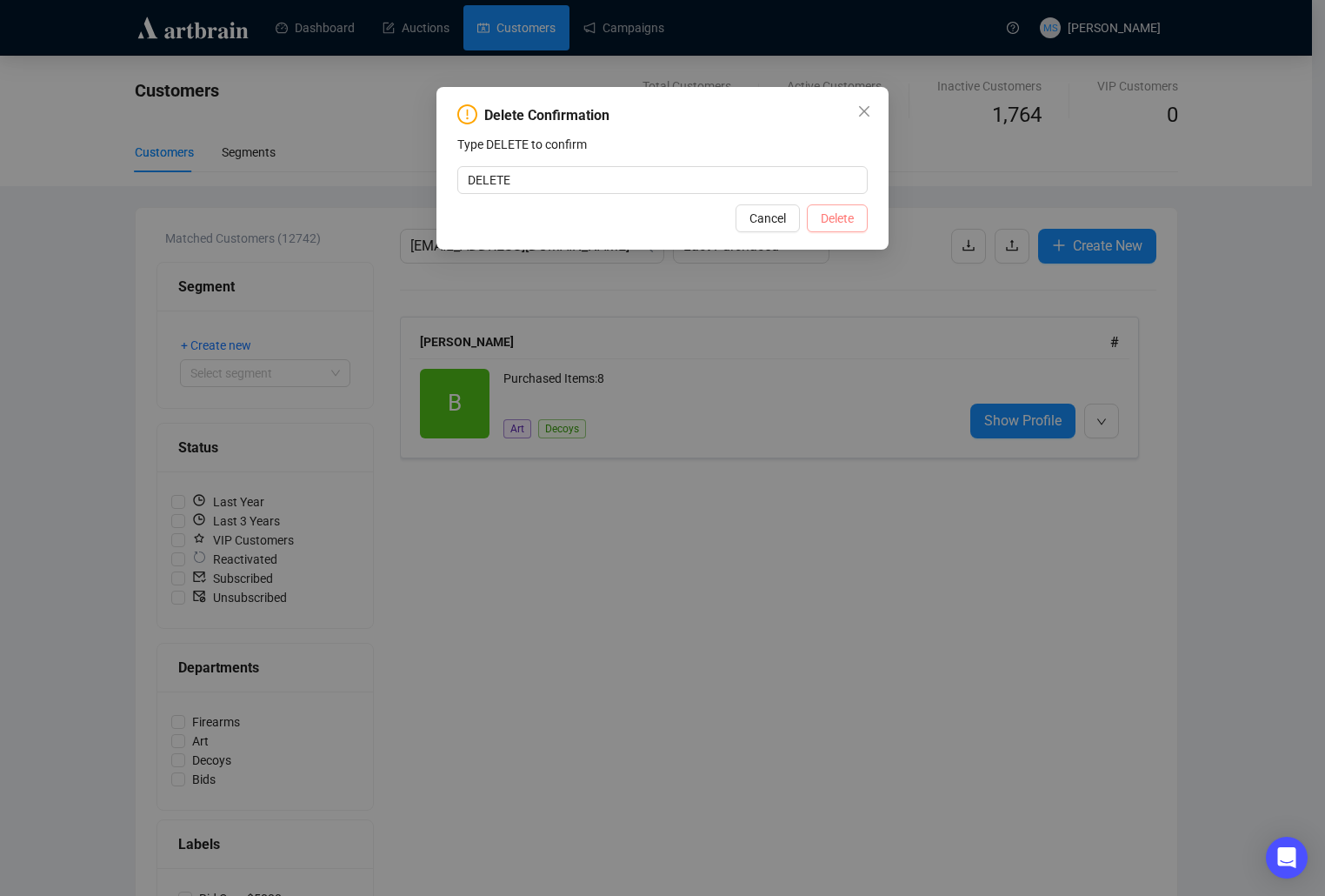
type input "DELETE"
click at [810, 204] on button "Delete" at bounding box center [836, 218] width 61 height 28
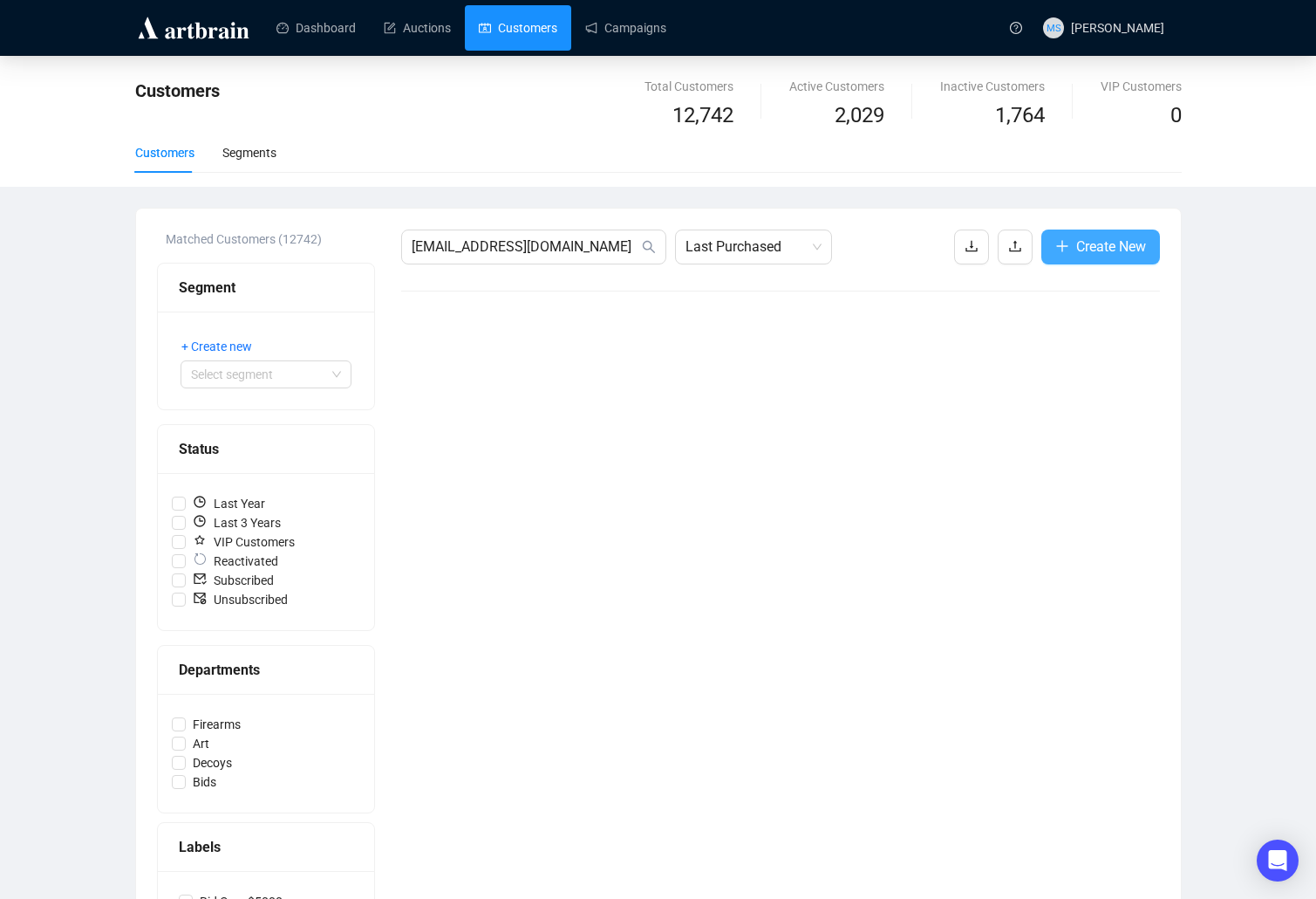
click at [1066, 247] on icon "plus" at bounding box center [1062, 246] width 14 height 14
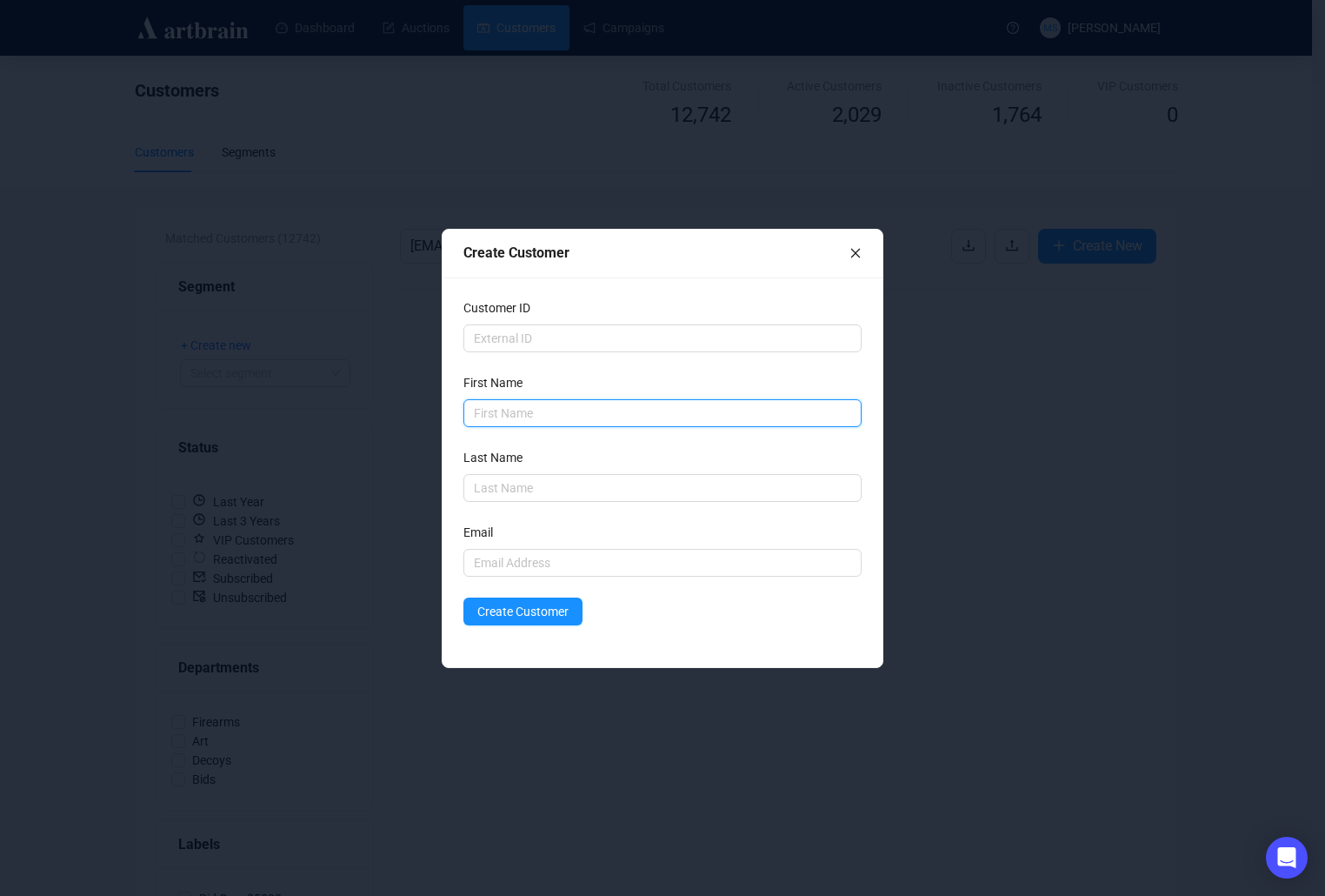
click at [530, 414] on input "text" at bounding box center [662, 412] width 398 height 28
type input "b"
type input "Baylee"
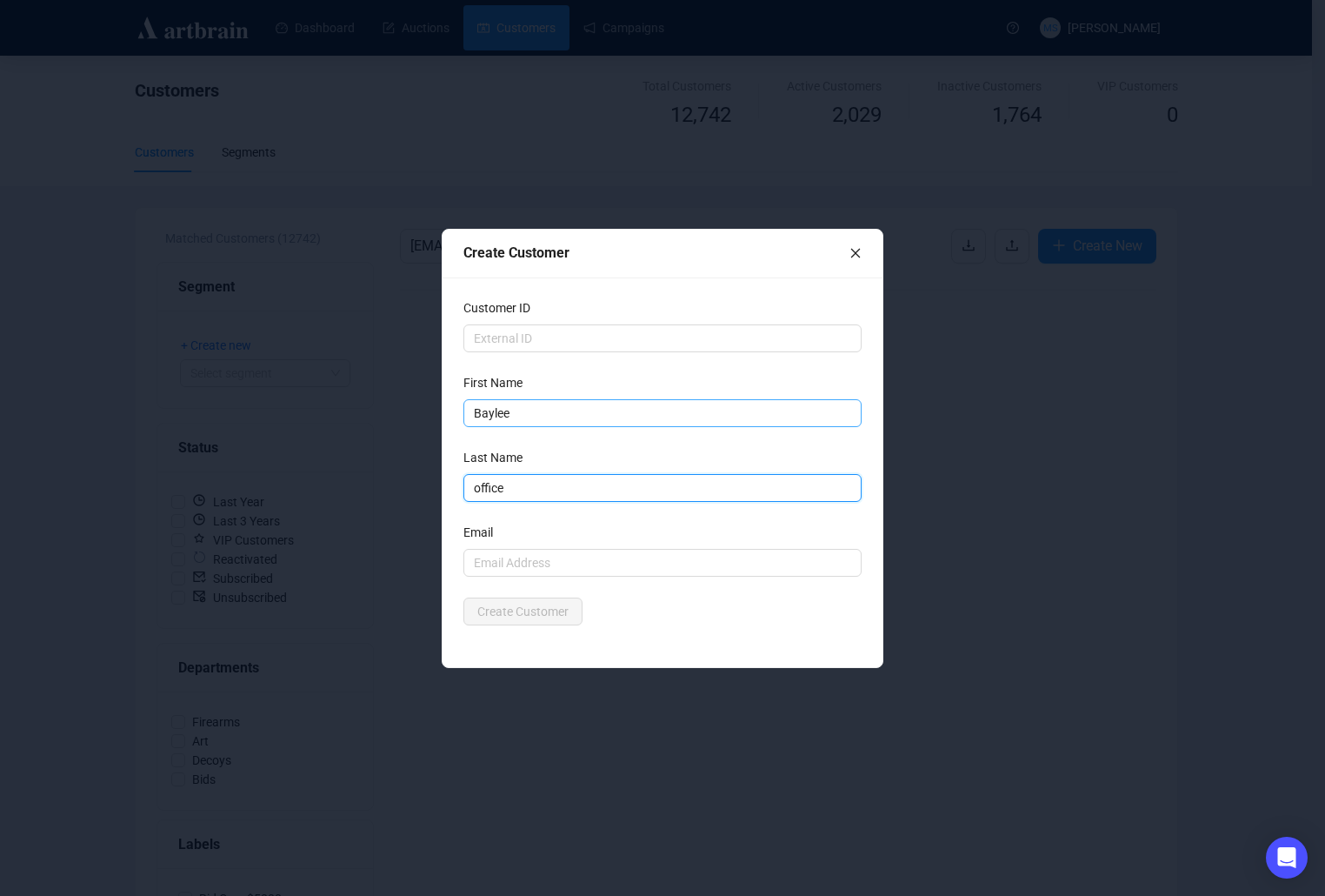
type input "office"
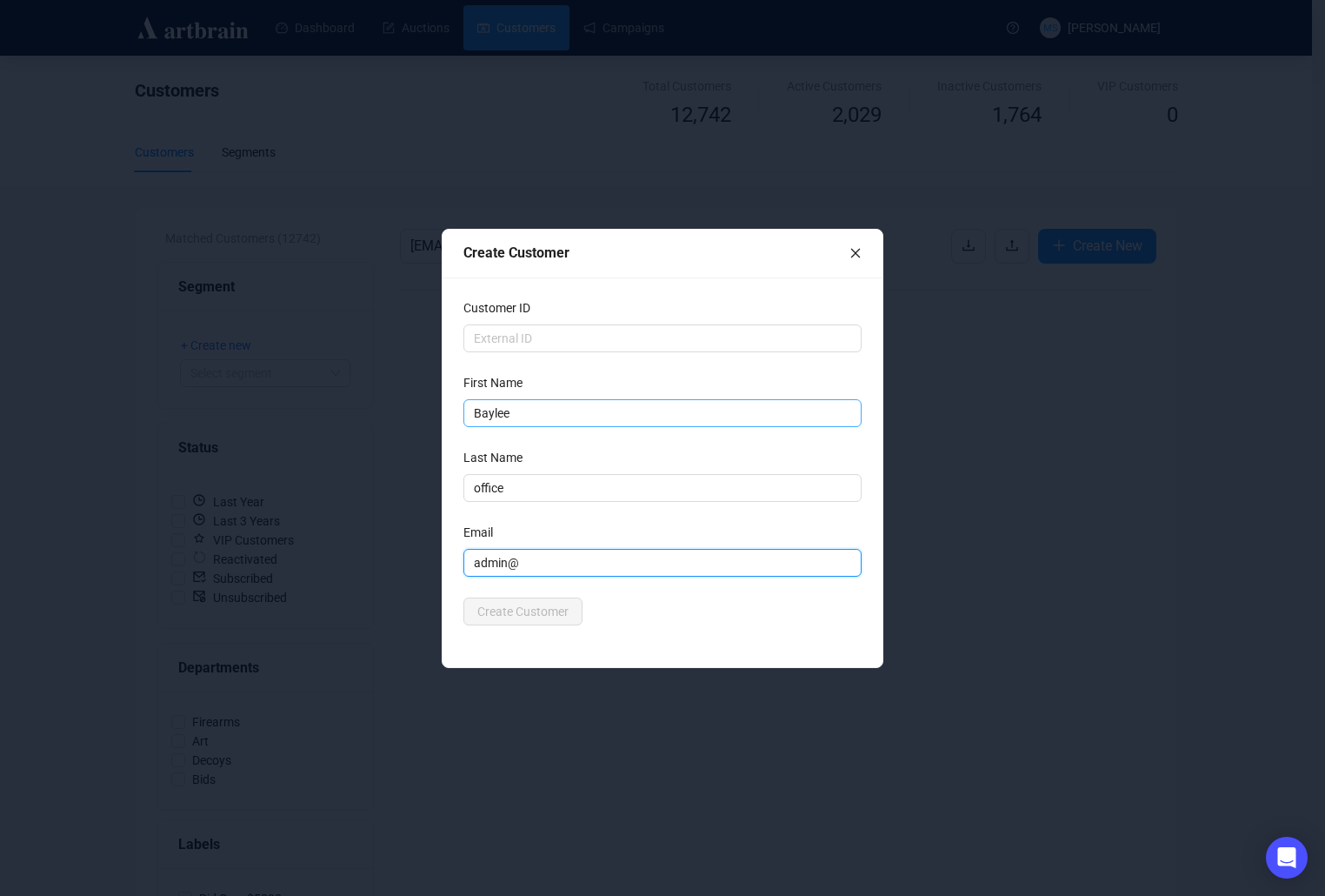
type input "[EMAIL_ADDRESS][DOMAIN_NAME]"
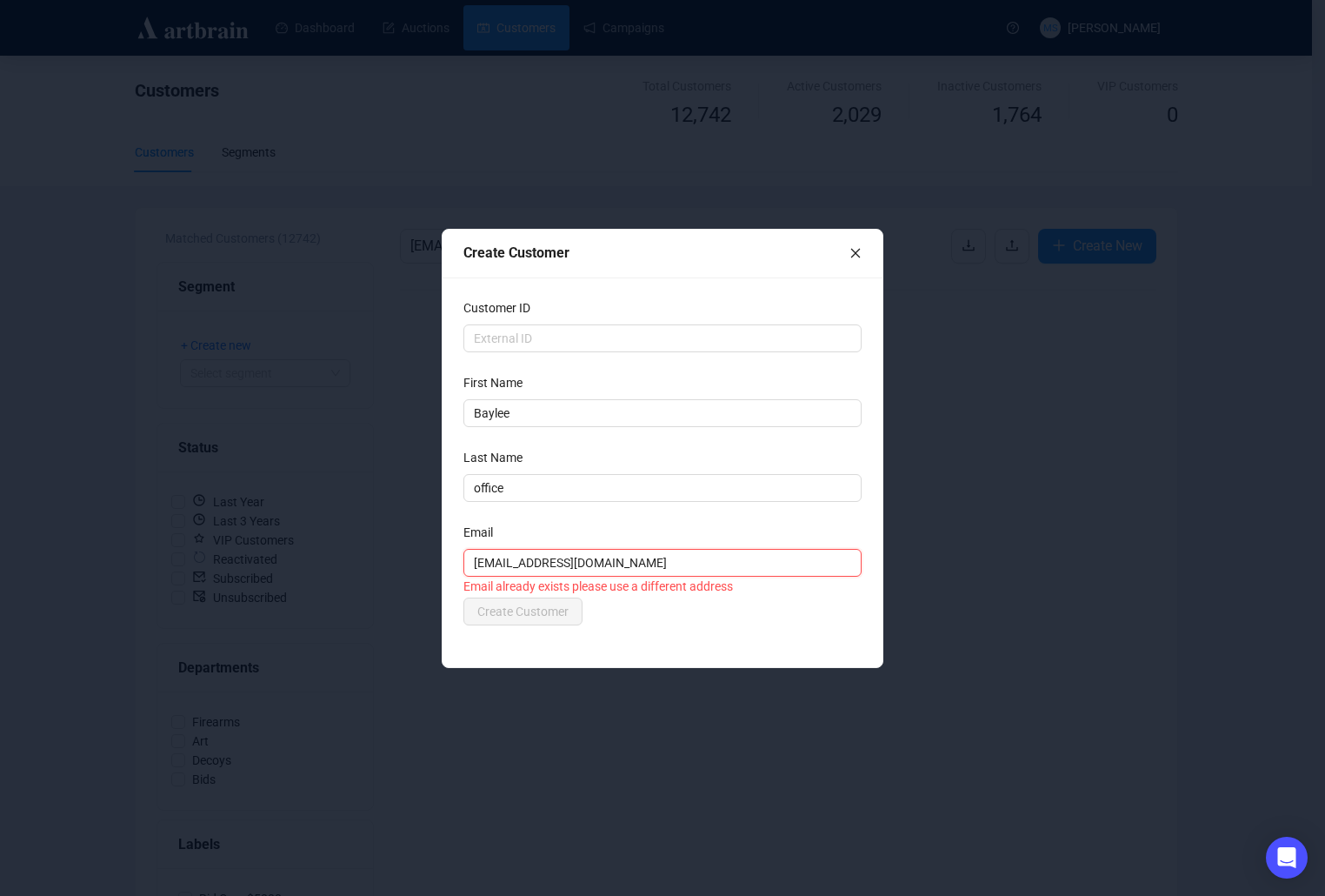
click at [702, 567] on input "[EMAIL_ADDRESS][DOMAIN_NAME]" at bounding box center [662, 562] width 398 height 28
drag, startPoint x: 833, startPoint y: 619, endPoint x: 750, endPoint y: 616, distance: 83.1
click at [818, 619] on div "Create Customer" at bounding box center [662, 611] width 398 height 28
click at [860, 242] on div "Create Customer" at bounding box center [662, 252] width 398 height 22
click at [859, 249] on icon "close" at bounding box center [856, 252] width 13 height 13
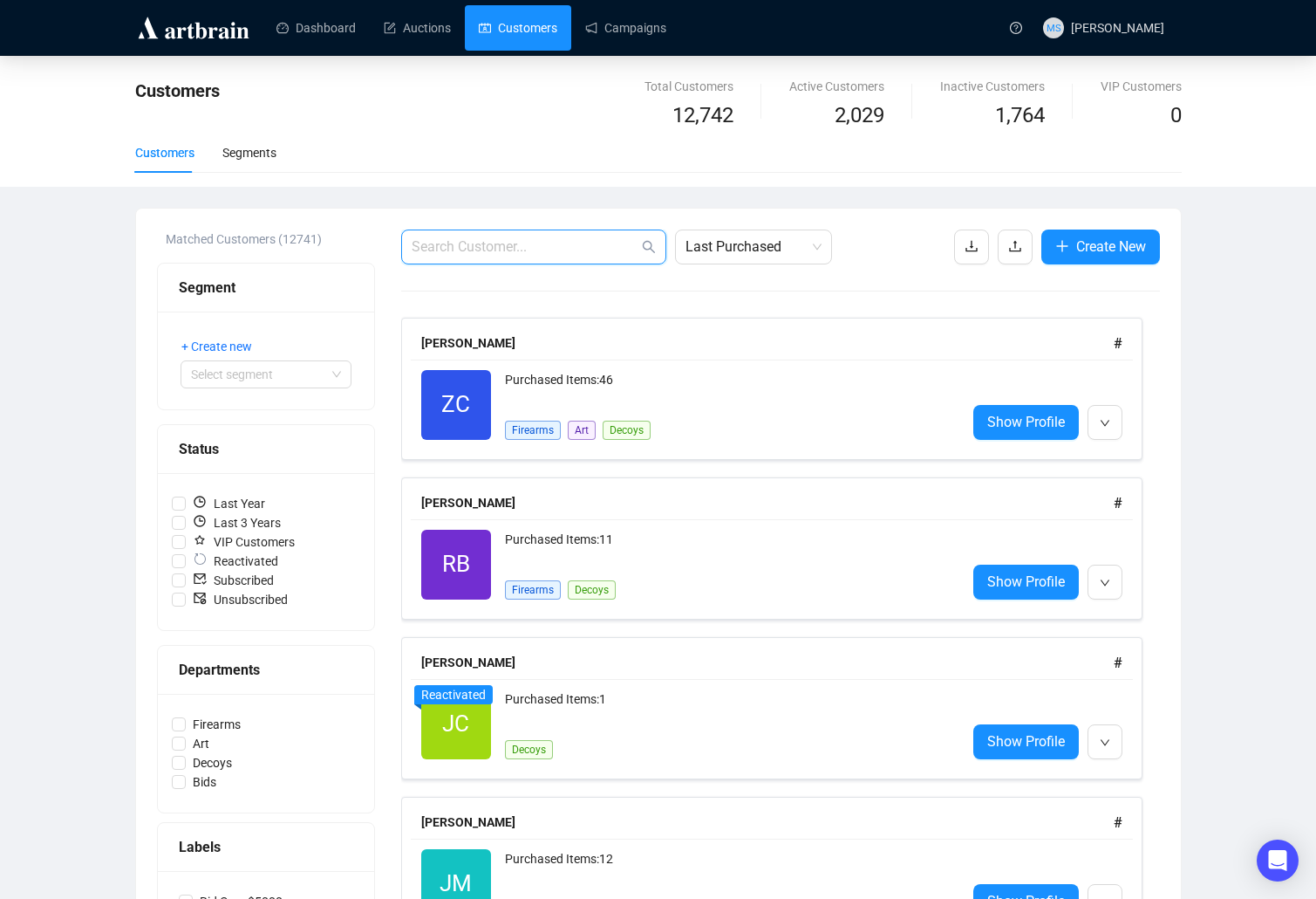
click at [549, 245] on input "text" at bounding box center [525, 247] width 227 height 21
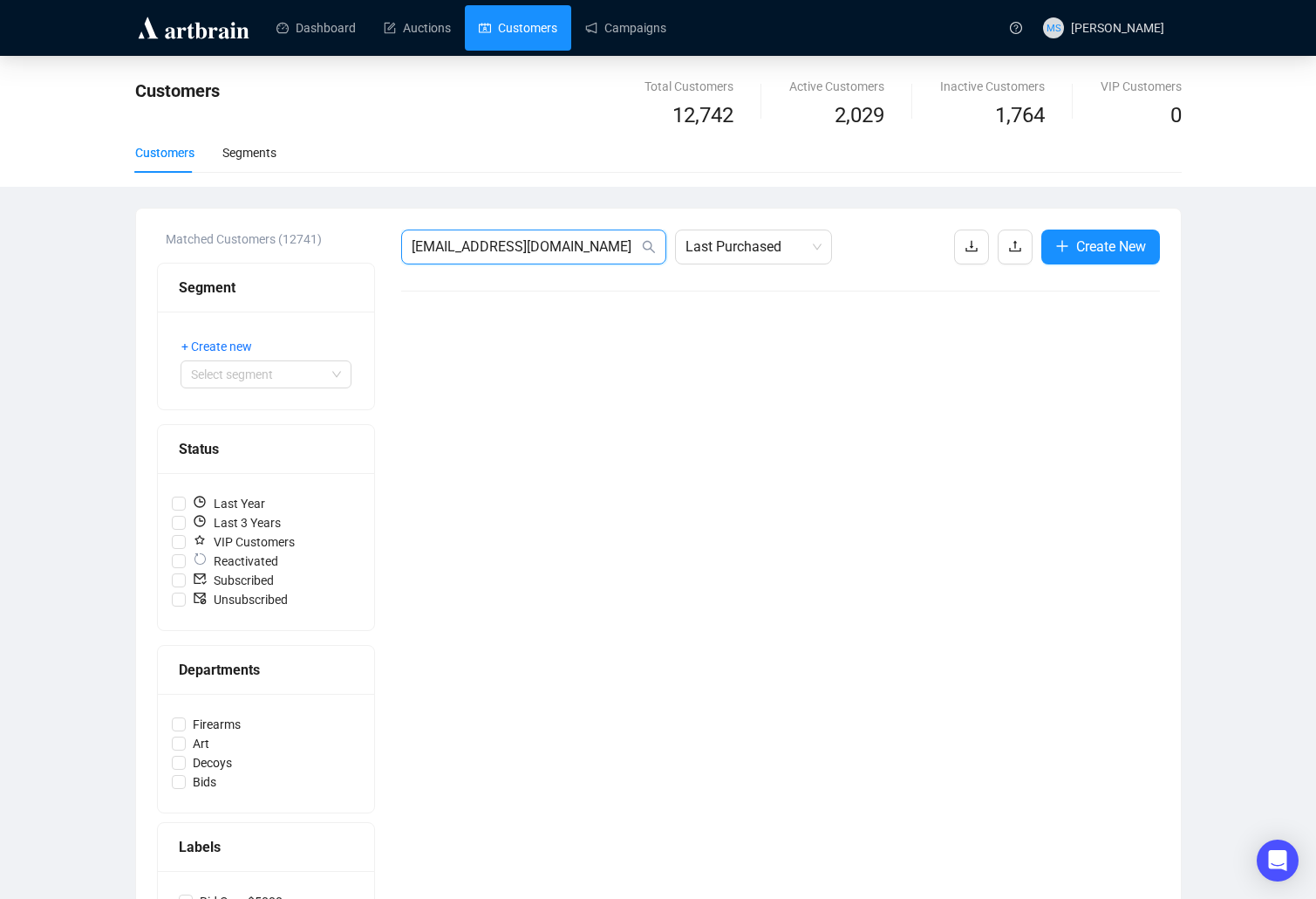
type input "[EMAIL_ADDRESS][DOMAIN_NAME]"
click at [1109, 244] on span "Create New" at bounding box center [1111, 246] width 70 height 22
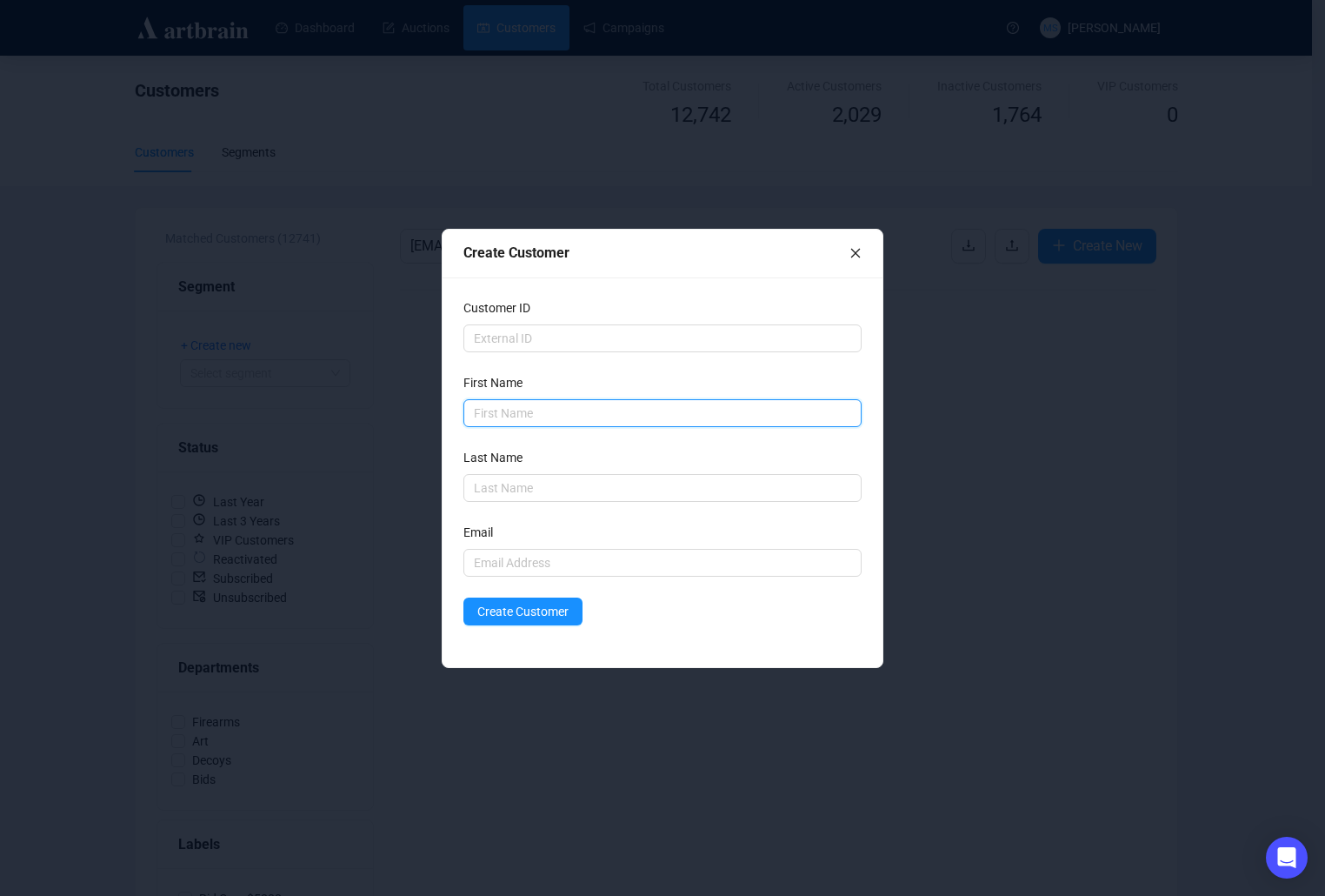
click at [562, 422] on input "text" at bounding box center [662, 412] width 398 height 28
type input "Baylee"
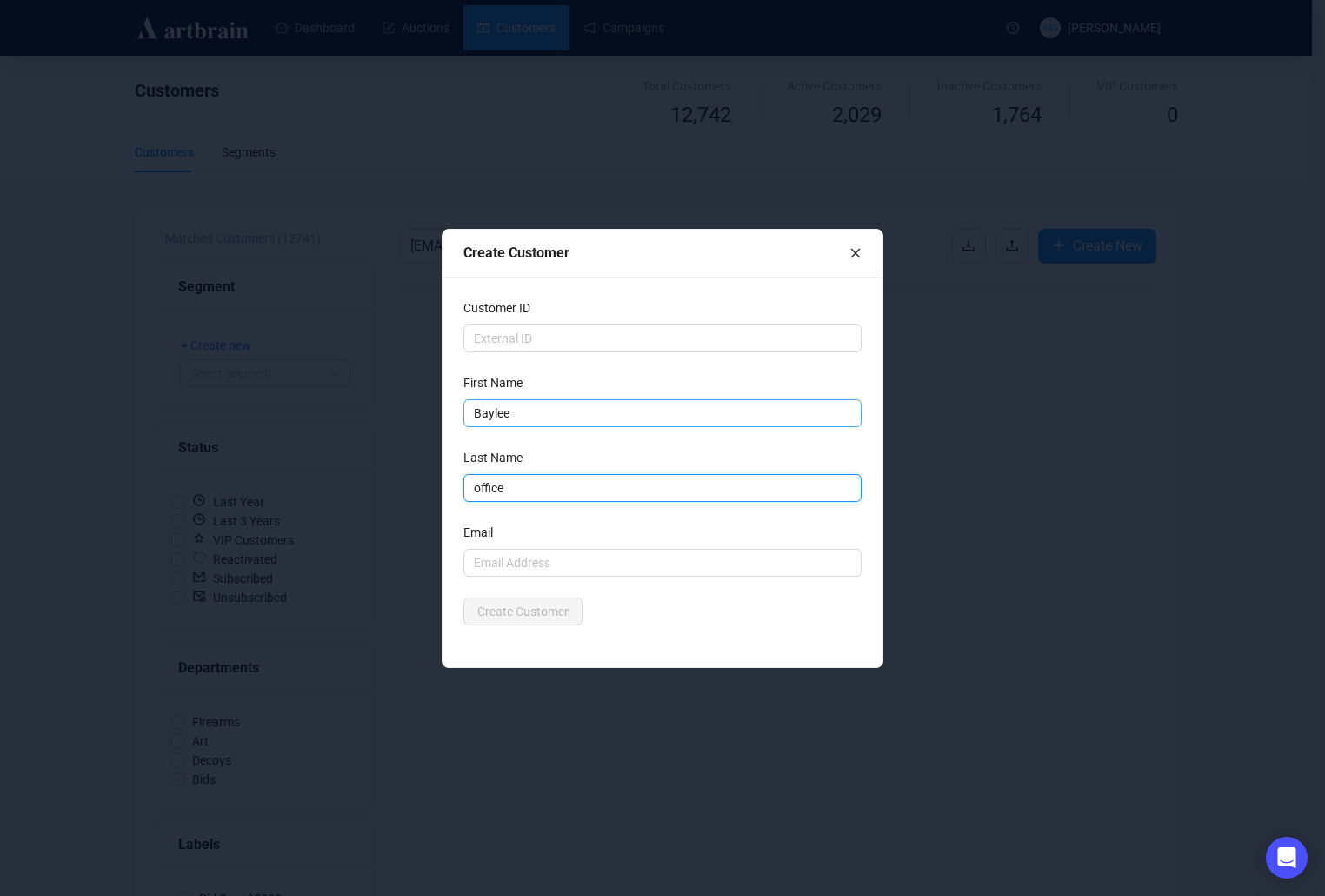
type input "office"
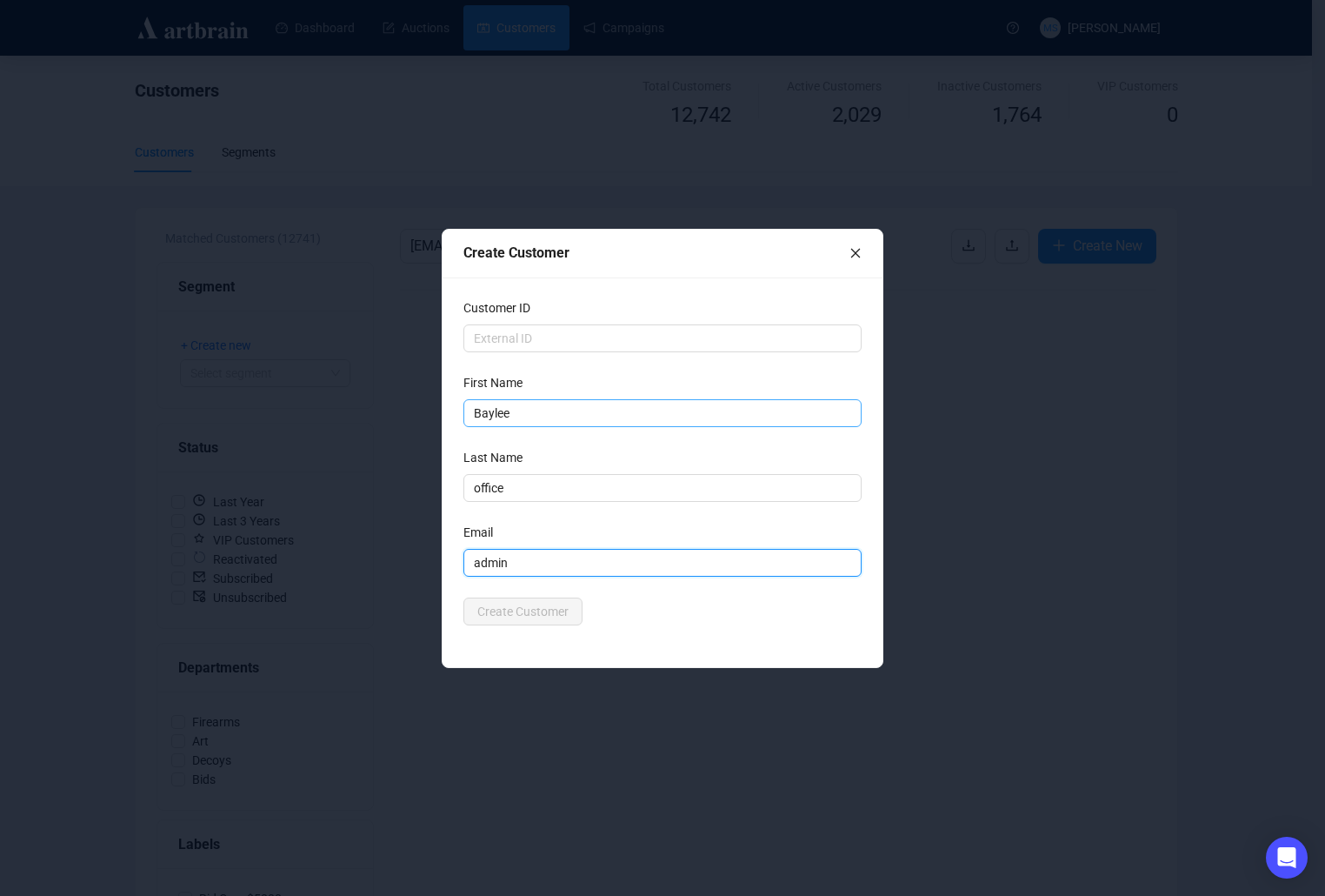
type input "[EMAIL_ADDRESS][DOMAIN_NAME]"
click at [563, 615] on span "Create Customer" at bounding box center [522, 612] width 92 height 19
